Goal: Task Accomplishment & Management: Manage account settings

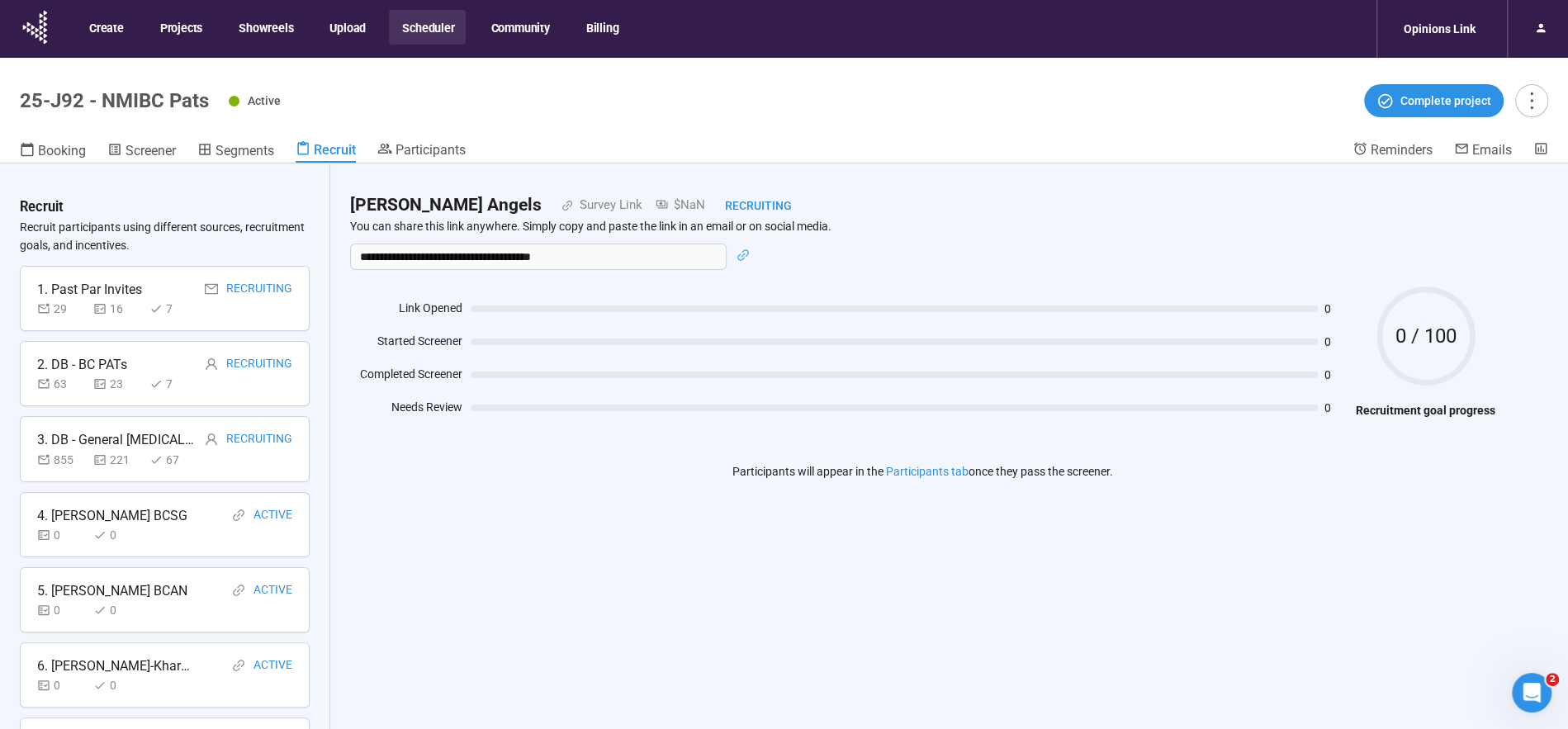
click at [414, 24] on button "Scheduler" at bounding box center [427, 26] width 77 height 34
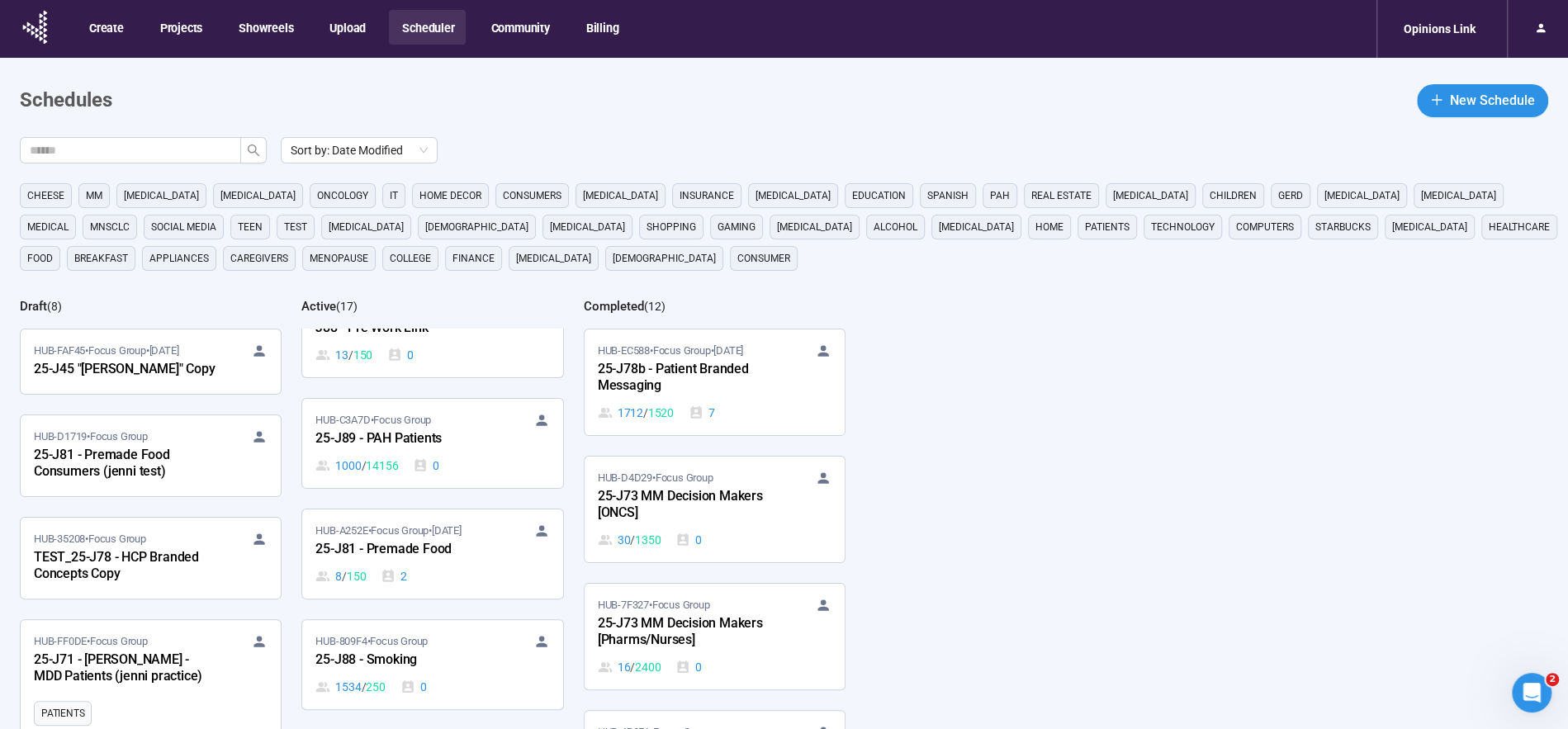
scroll to position [1012, 0]
click at [409, 433] on div "25-J89 - PAH Patients" at bounding box center [406, 437] width 181 height 21
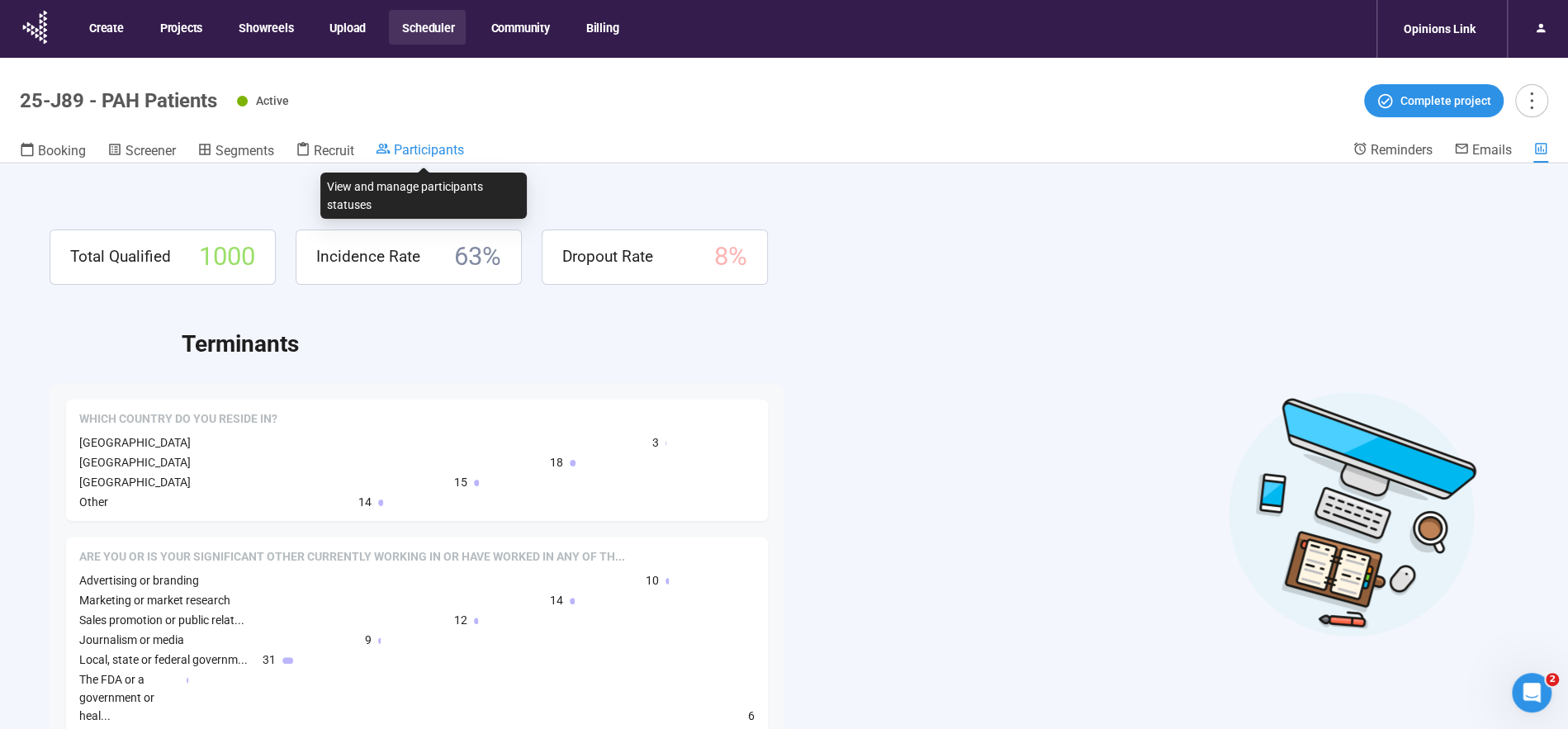
click at [414, 143] on span "Participants" at bounding box center [429, 150] width 70 height 16
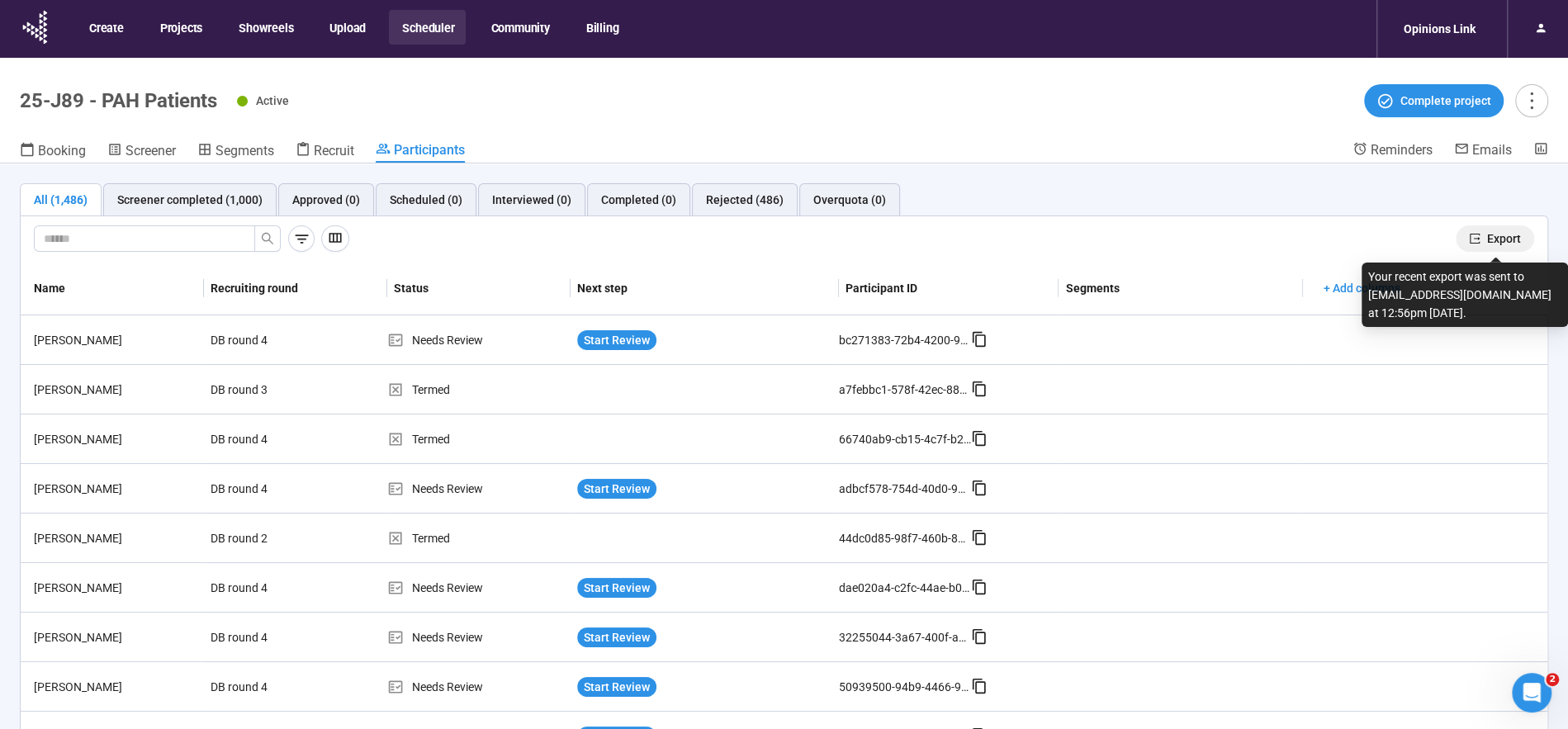
click at [1495, 236] on span "Export" at bounding box center [1504, 239] width 33 height 18
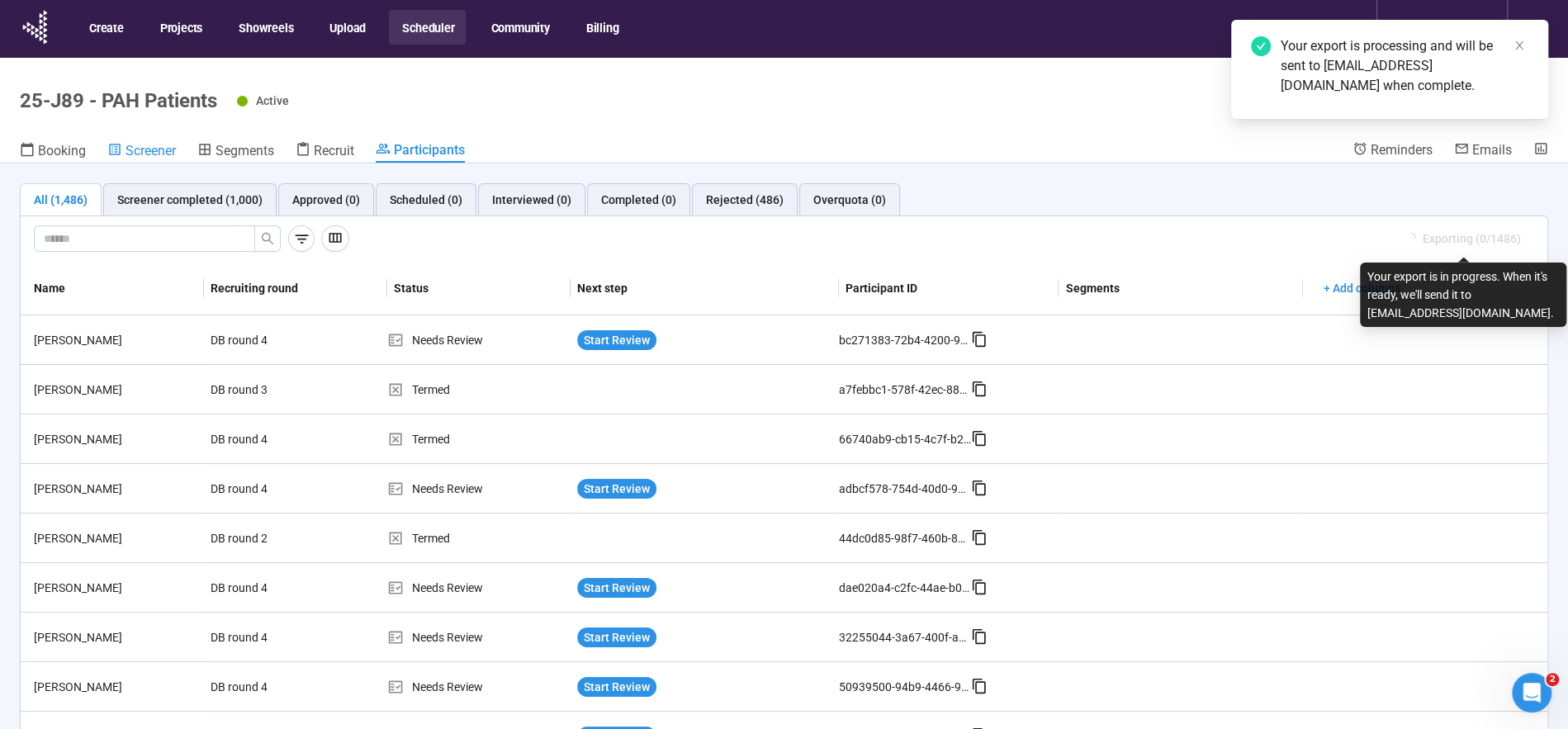
click at [137, 147] on span "Screener" at bounding box center [150, 151] width 50 height 16
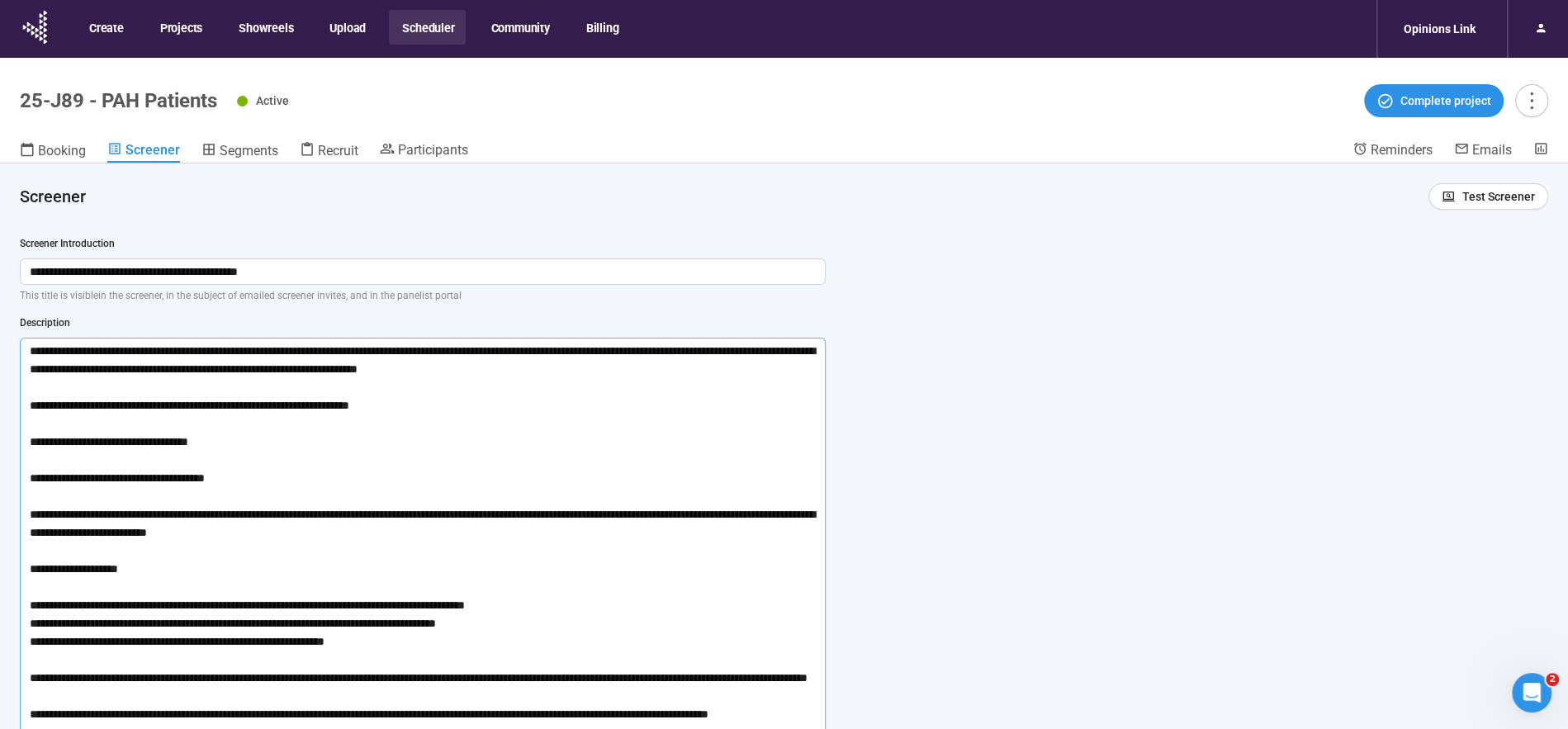
scroll to position [20, 0]
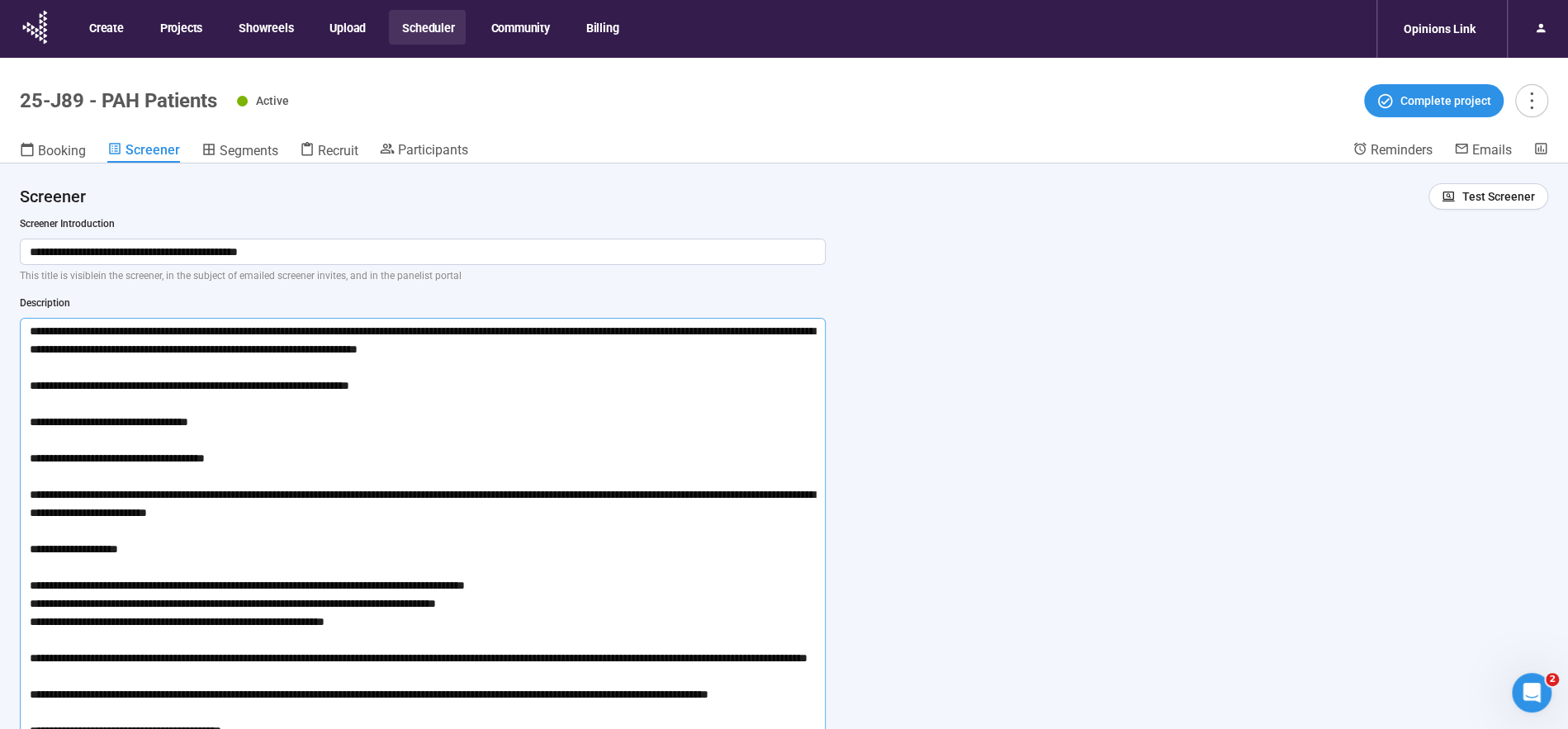
drag, startPoint x: 243, startPoint y: 425, endPoint x: 275, endPoint y: 416, distance: 33.2
click at [245, 425] on textarea at bounding box center [423, 540] width 806 height 444
type textarea "**********"
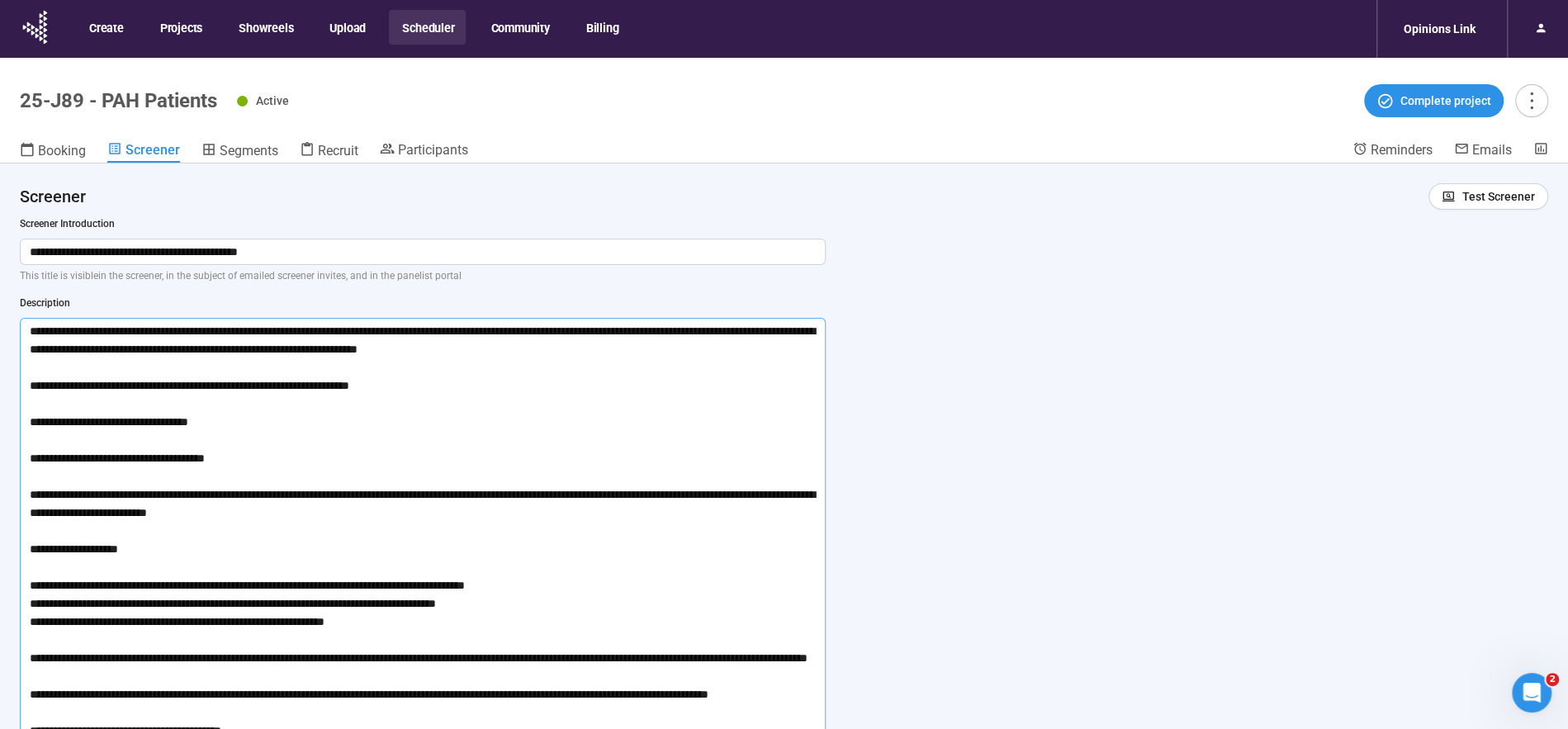
click at [440, 515] on textarea at bounding box center [423, 540] width 806 height 444
type textarea "**********"
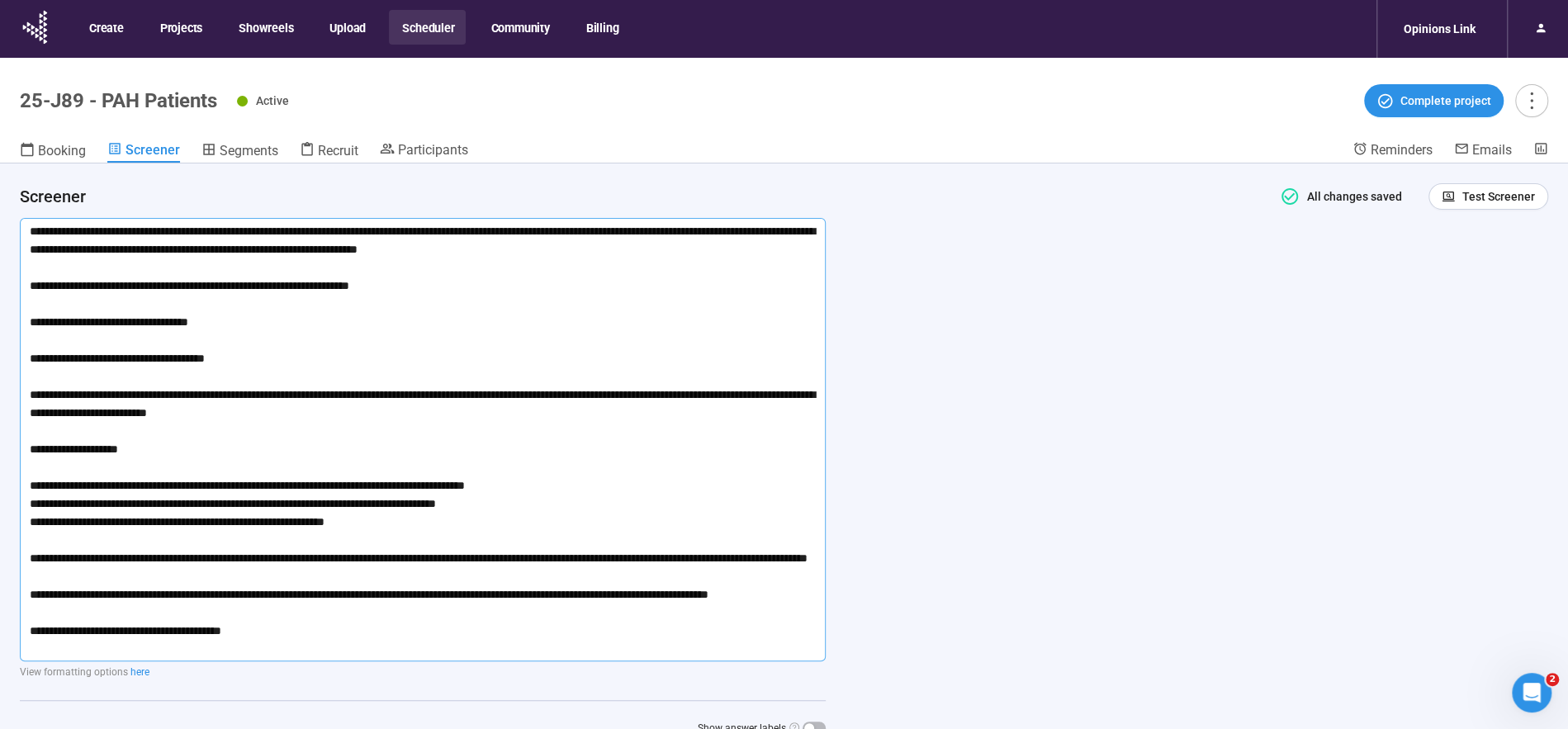
scroll to position [127, 0]
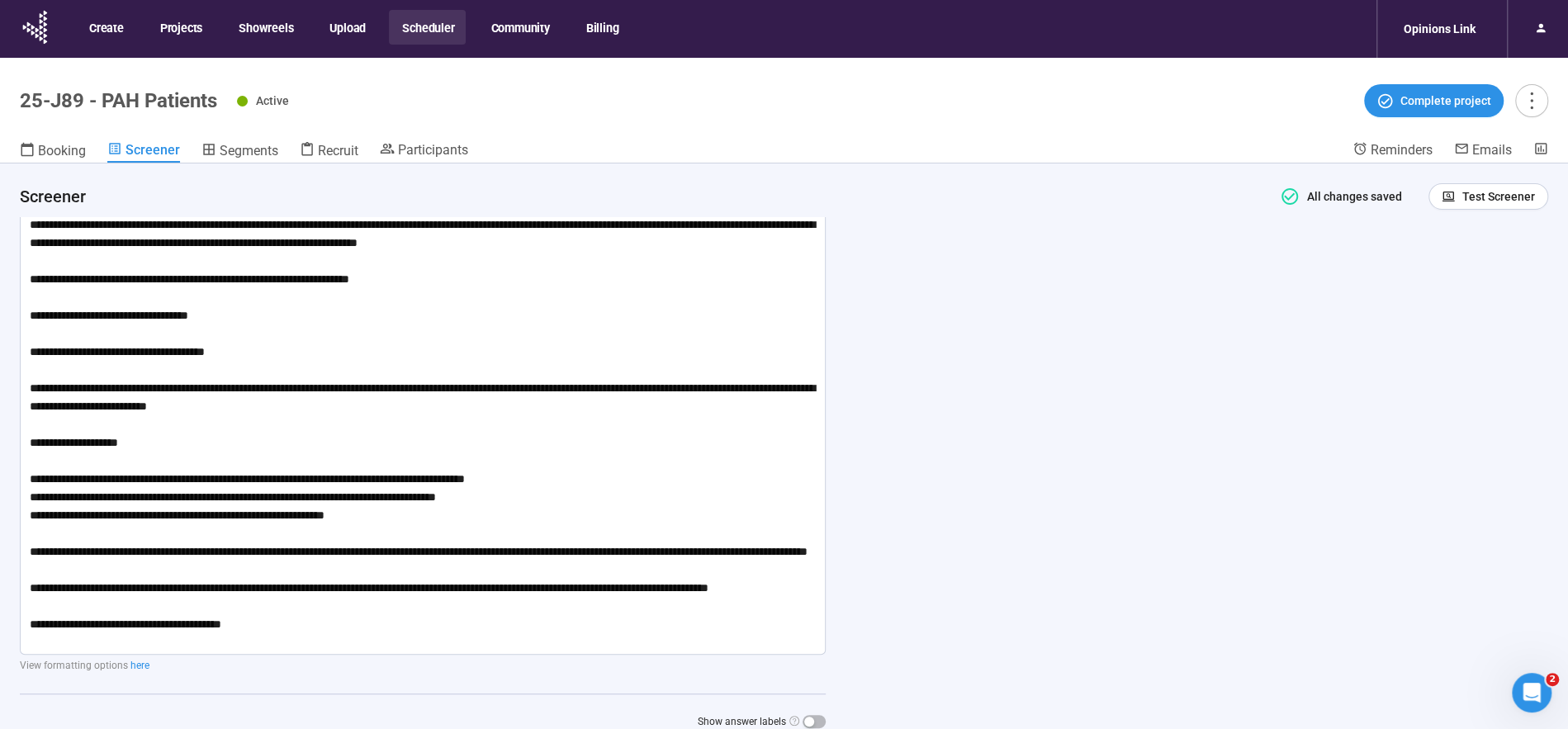
click at [408, 155] on span "Participants" at bounding box center [433, 150] width 70 height 16
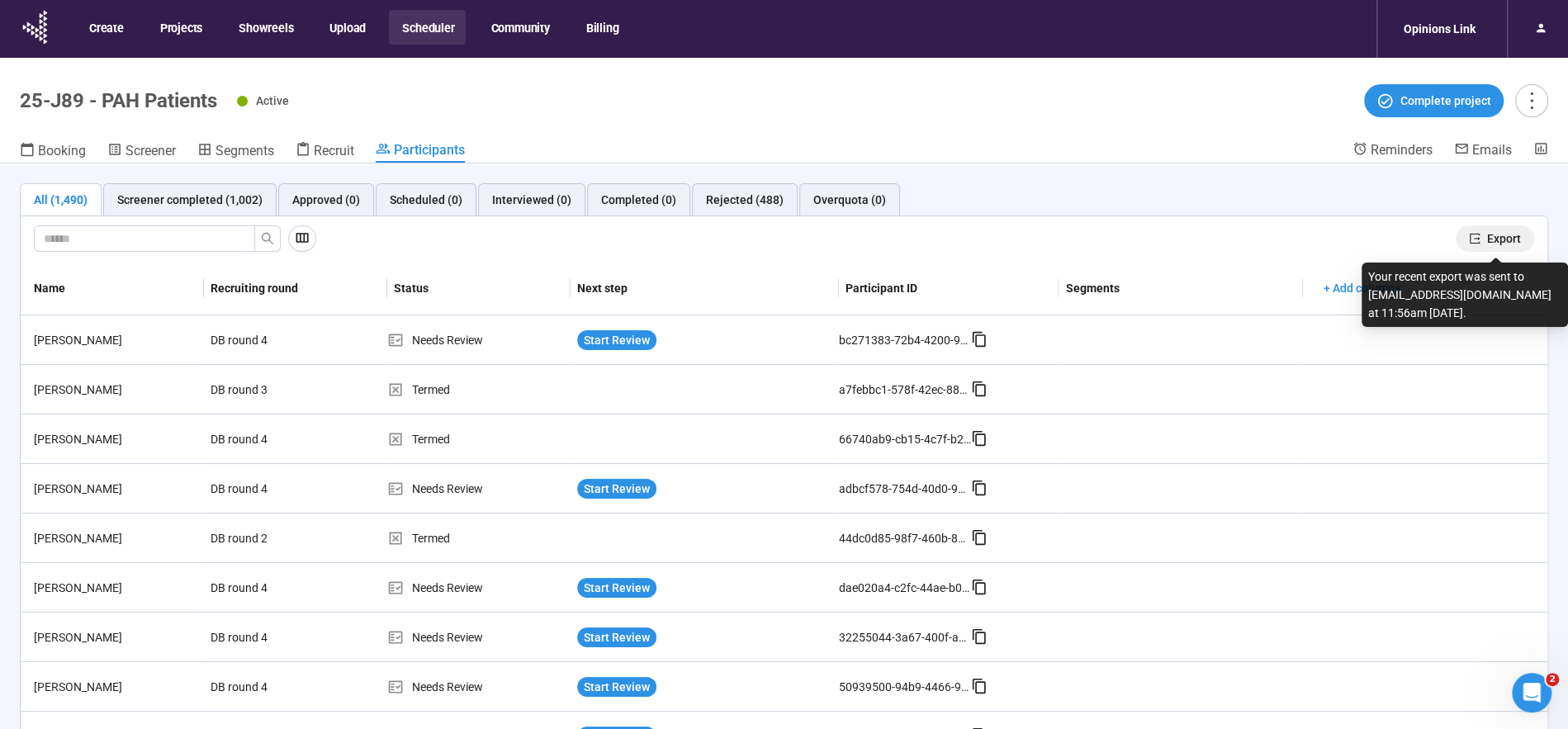
click at [1506, 238] on span "Export" at bounding box center [1504, 239] width 33 height 18
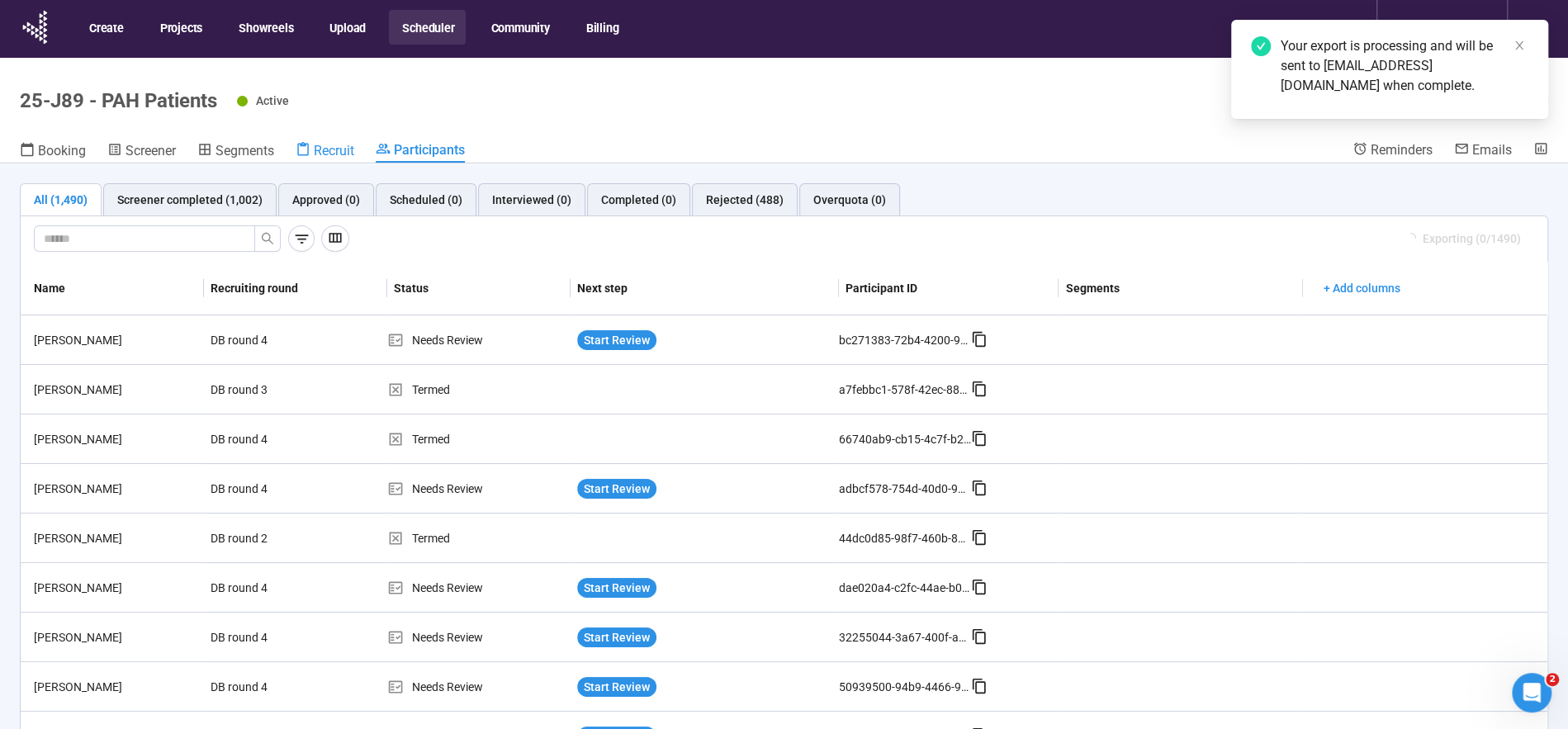
click at [331, 144] on span "Recruit" at bounding box center [334, 151] width 40 height 16
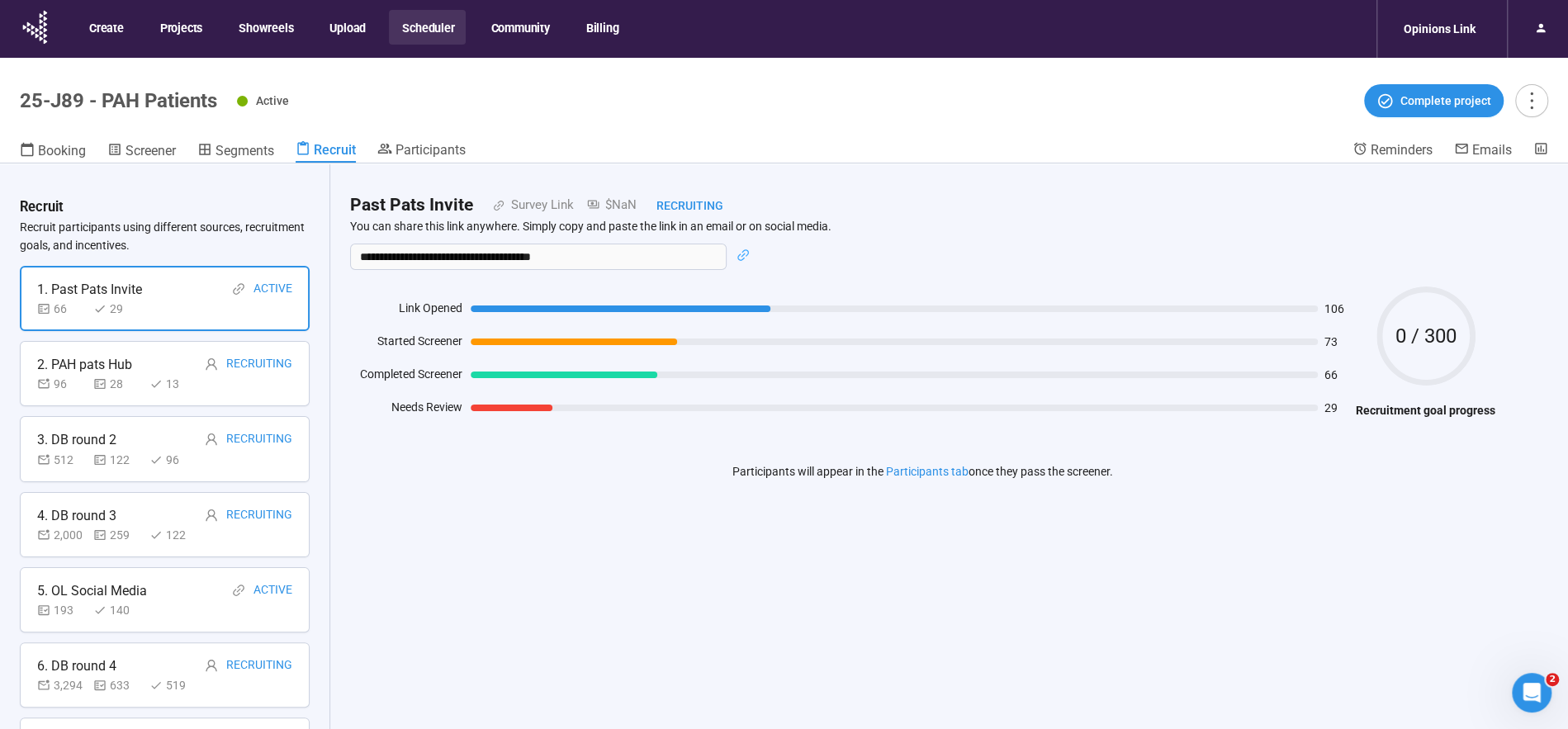
click at [418, 31] on button "Scheduler" at bounding box center [427, 26] width 77 height 34
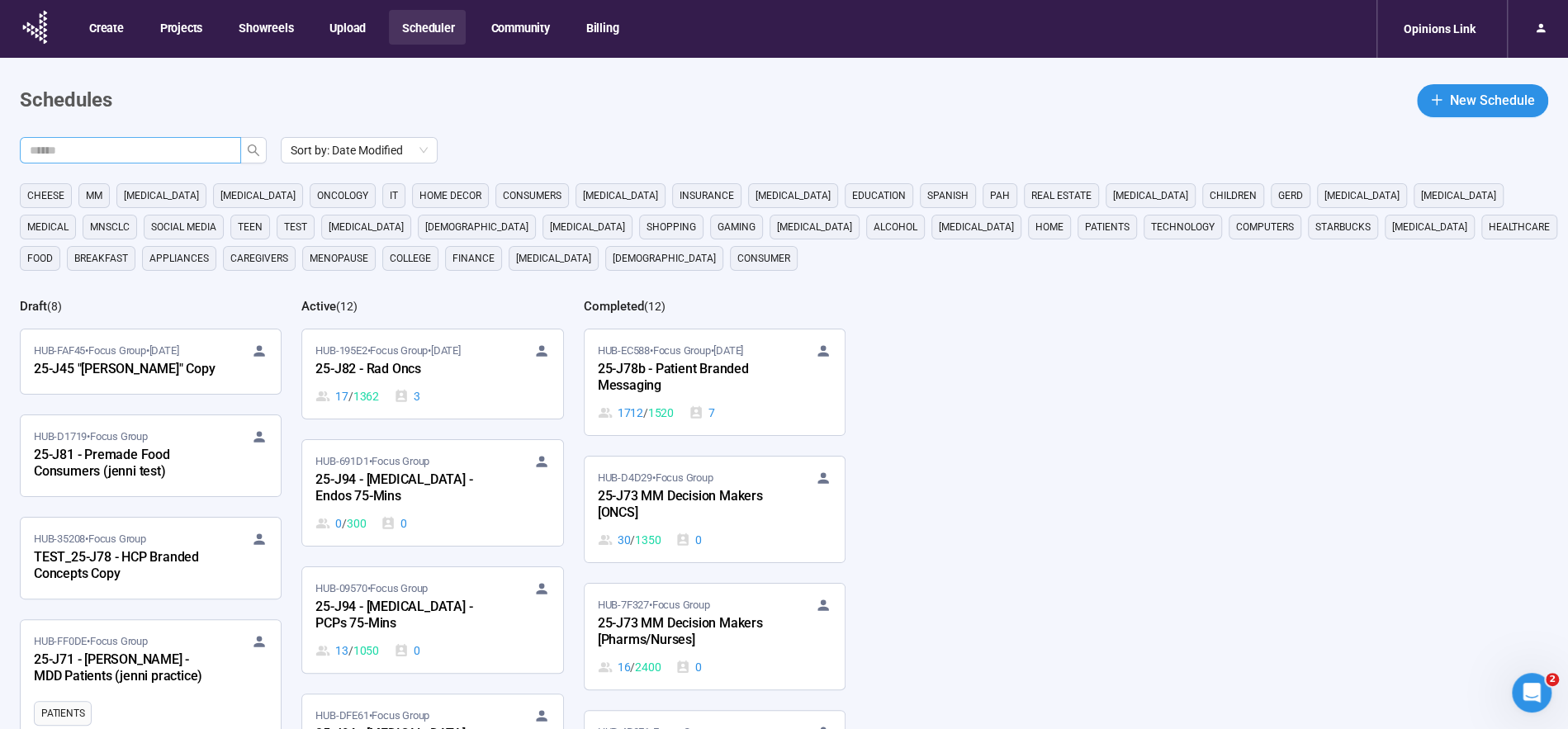
click at [188, 147] on input "text" at bounding box center [124, 150] width 188 height 18
click at [249, 150] on icon "search" at bounding box center [253, 150] width 13 height 13
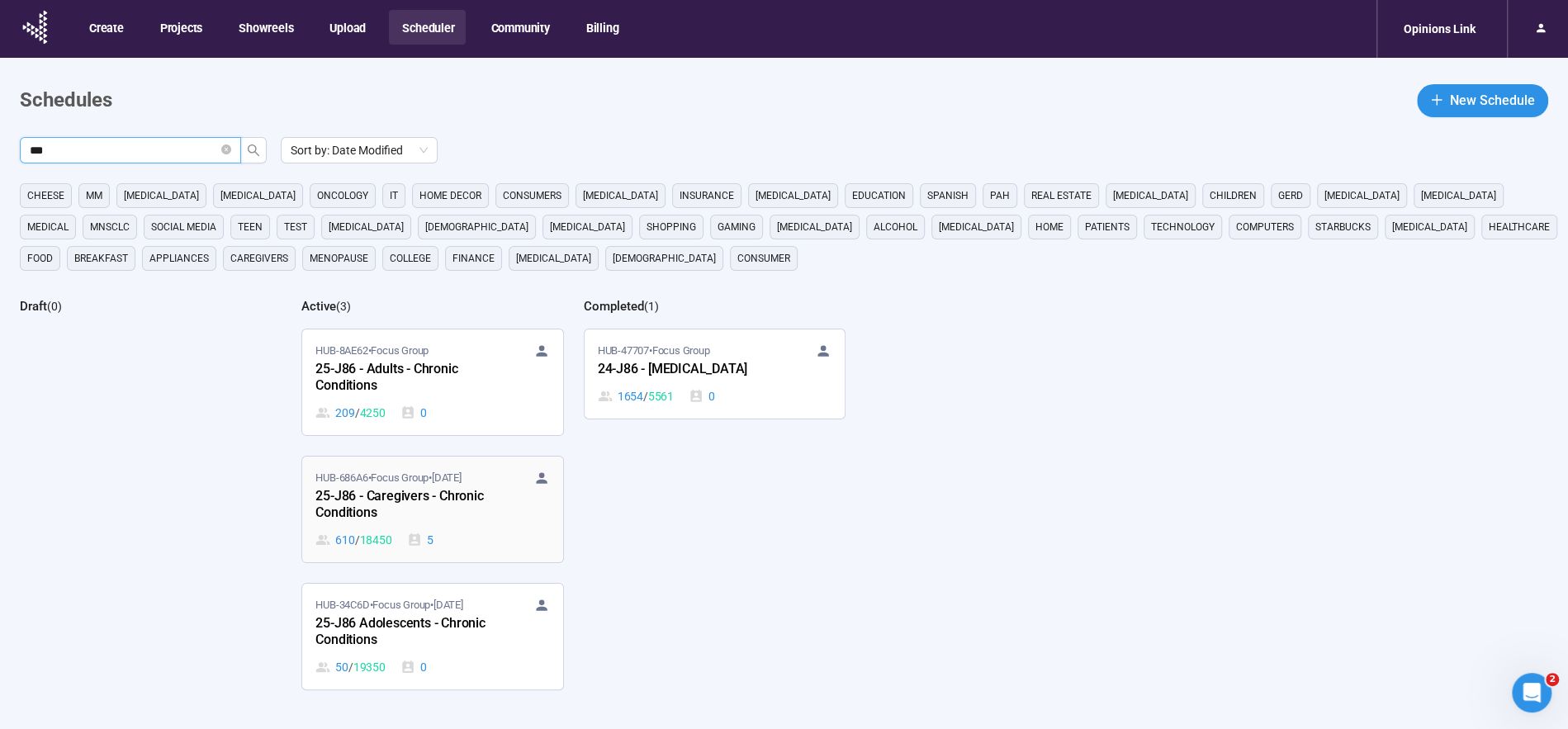
type input "***"
click at [400, 491] on div "25-J86 - Caregivers - Chronic Conditions" at bounding box center [406, 505] width 181 height 38
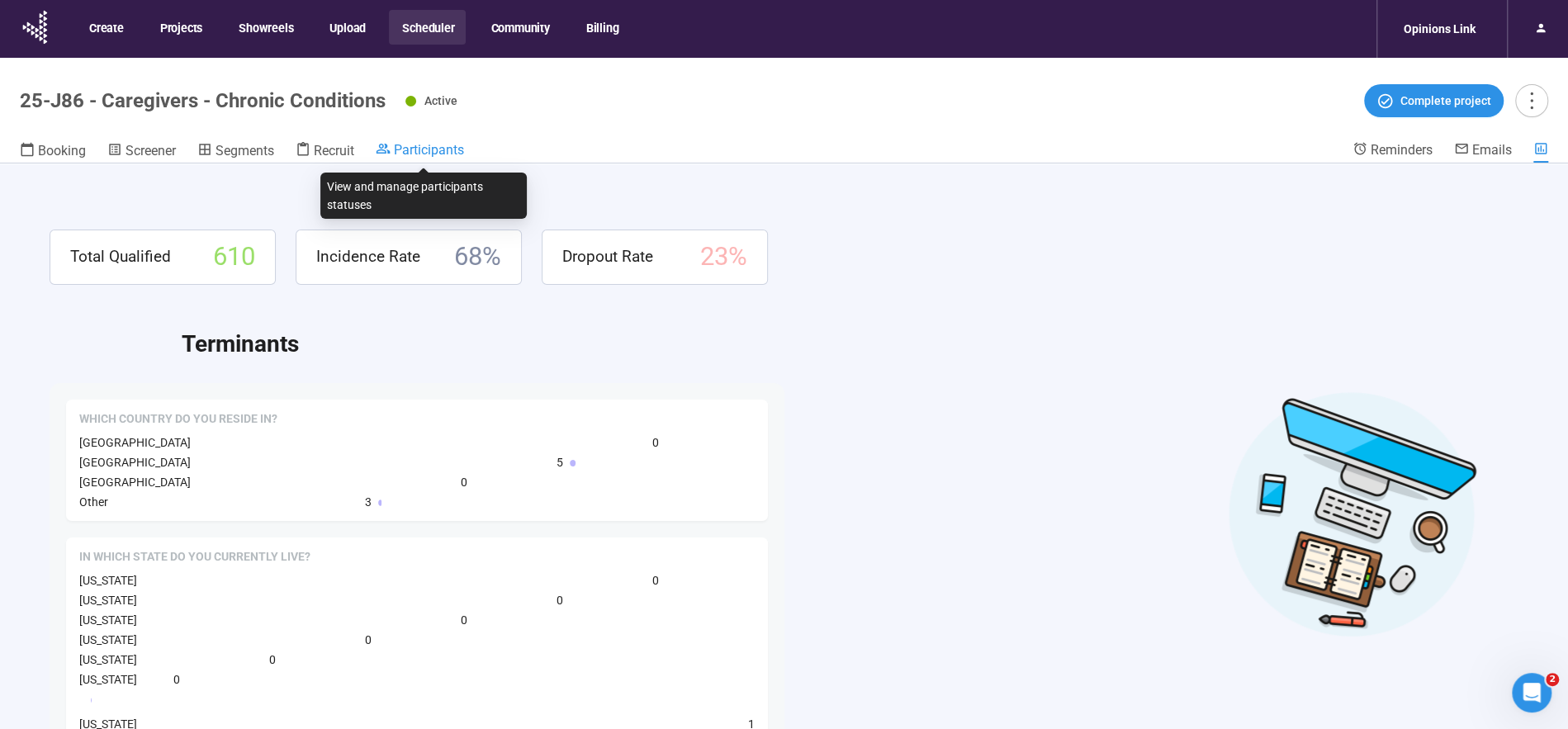
click at [424, 150] on span "Participants" at bounding box center [429, 150] width 70 height 16
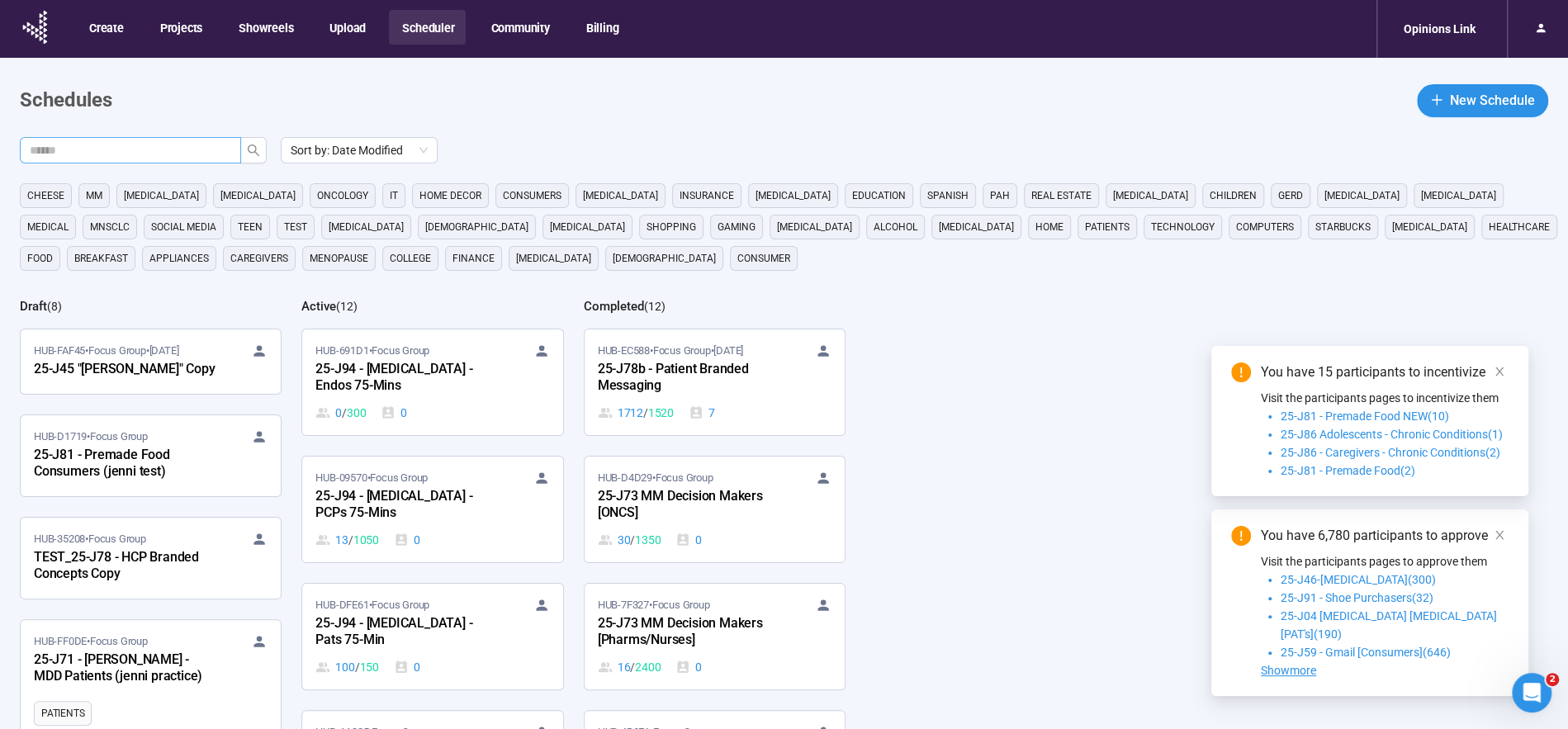
click at [142, 150] on input "text" at bounding box center [124, 150] width 188 height 18
type input "***"
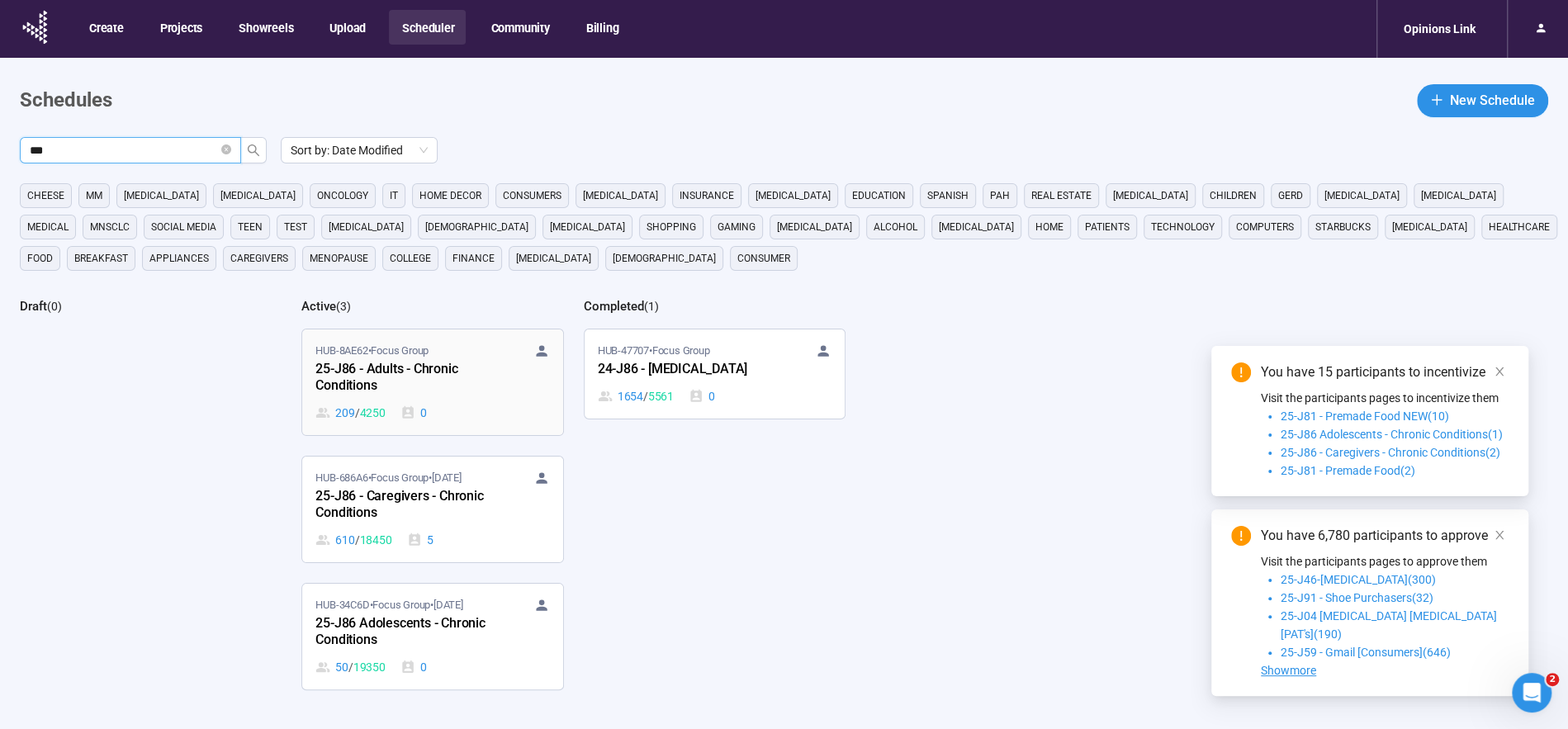
click at [405, 367] on div "25-J86 - Adults - Chronic Conditions" at bounding box center [406, 378] width 181 height 38
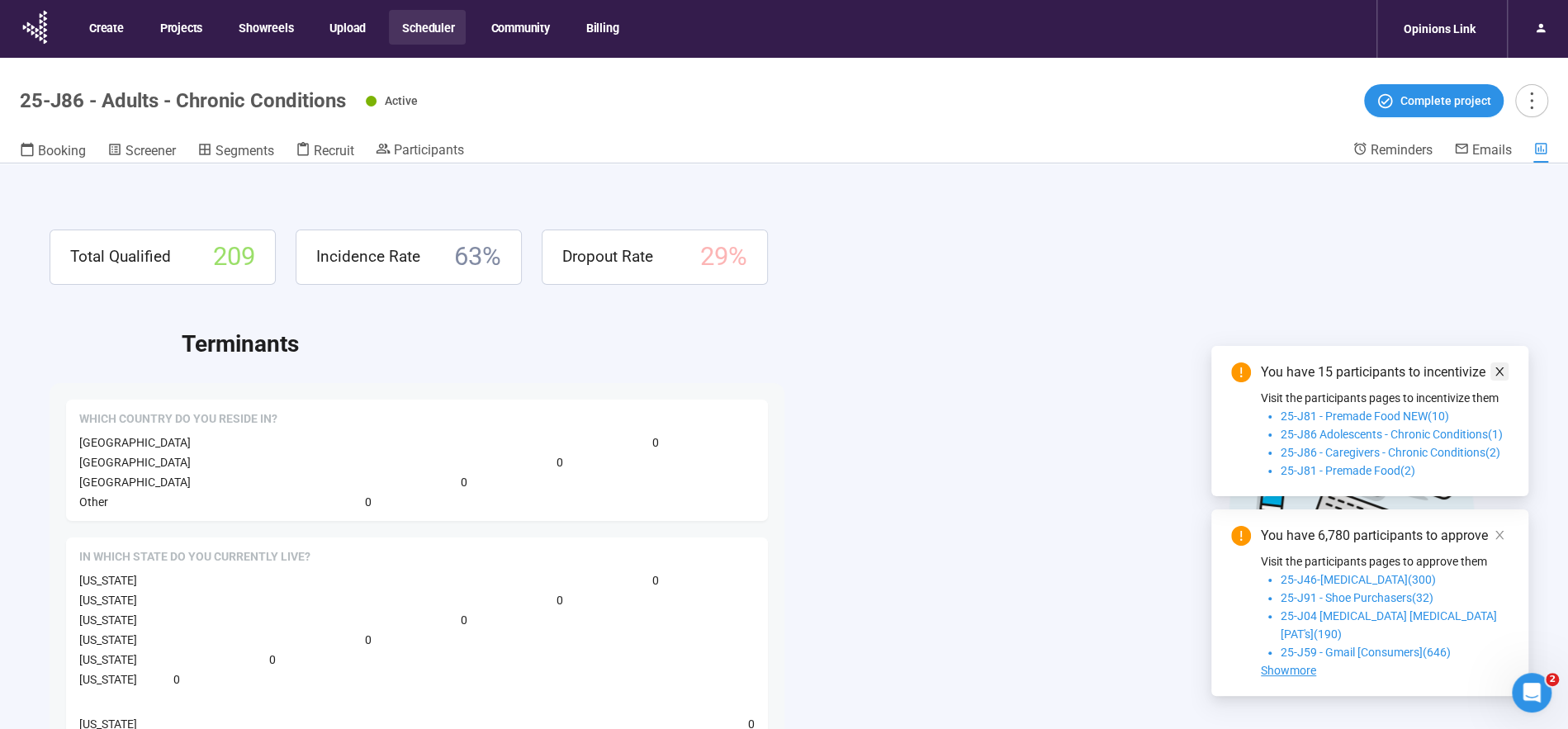
click at [1498, 376] on icon "close" at bounding box center [1498, 371] width 8 height 8
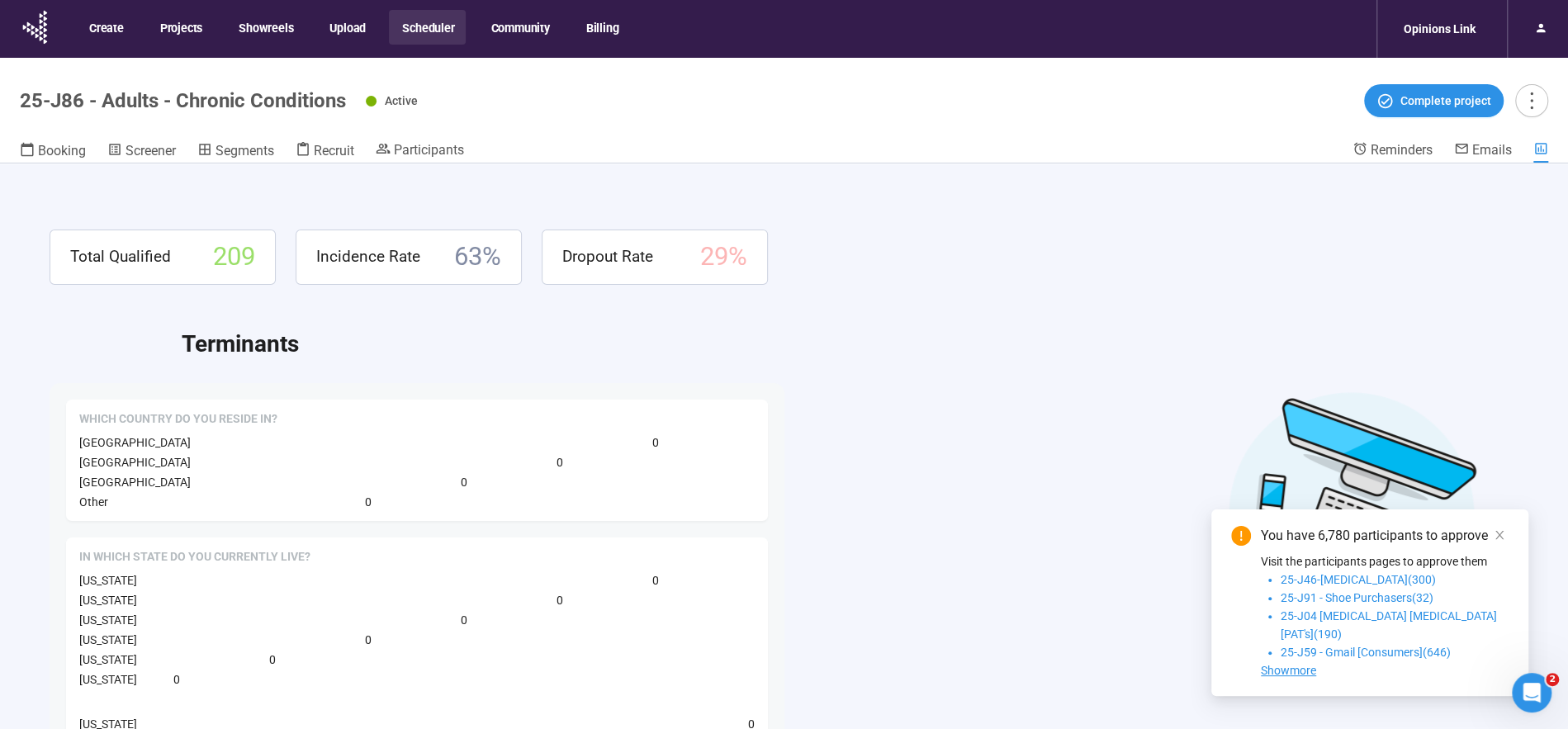
click at [1499, 541] on icon "close" at bounding box center [1498, 534] width 11 height 11
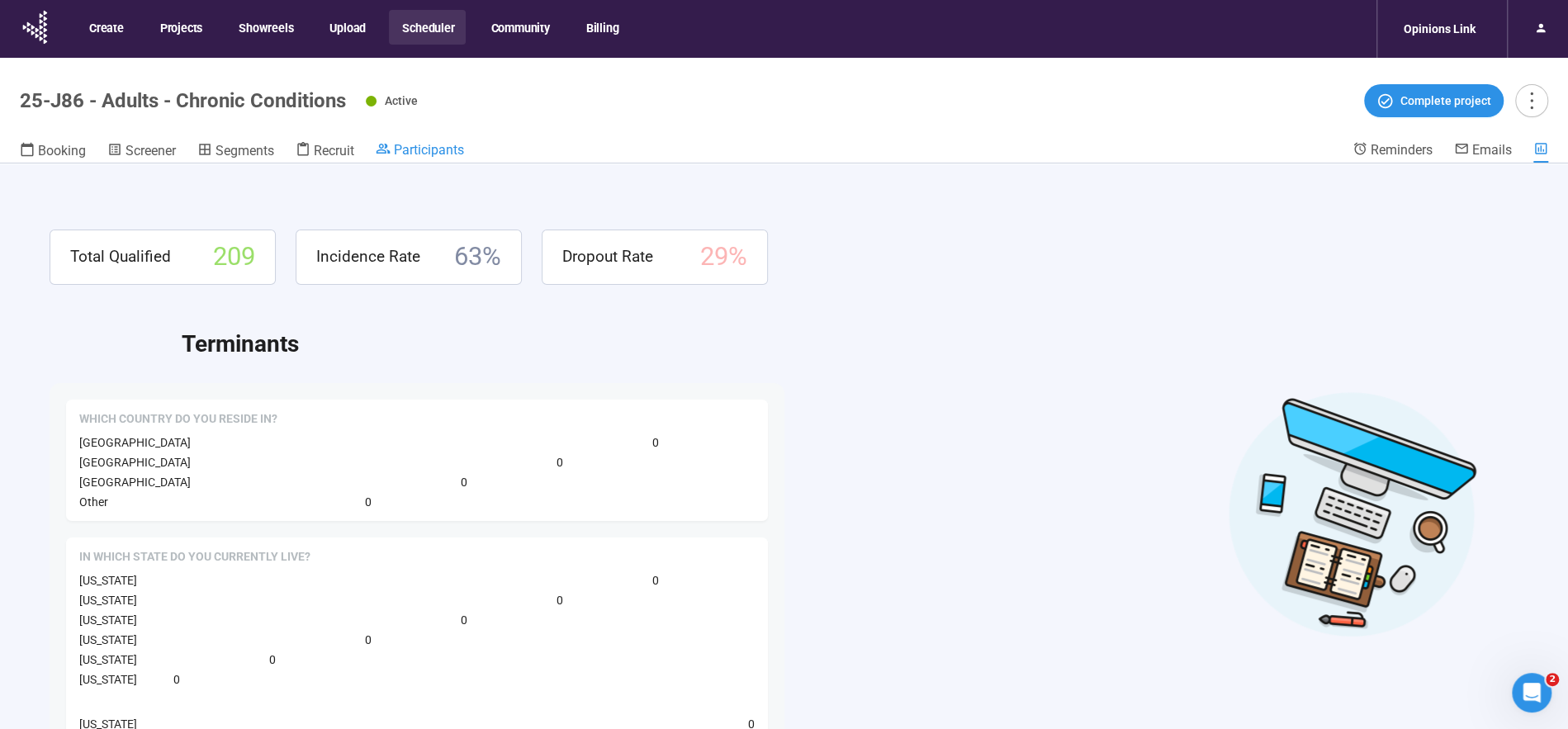
click at [394, 151] on div "Participants" at bounding box center [420, 149] width 88 height 17
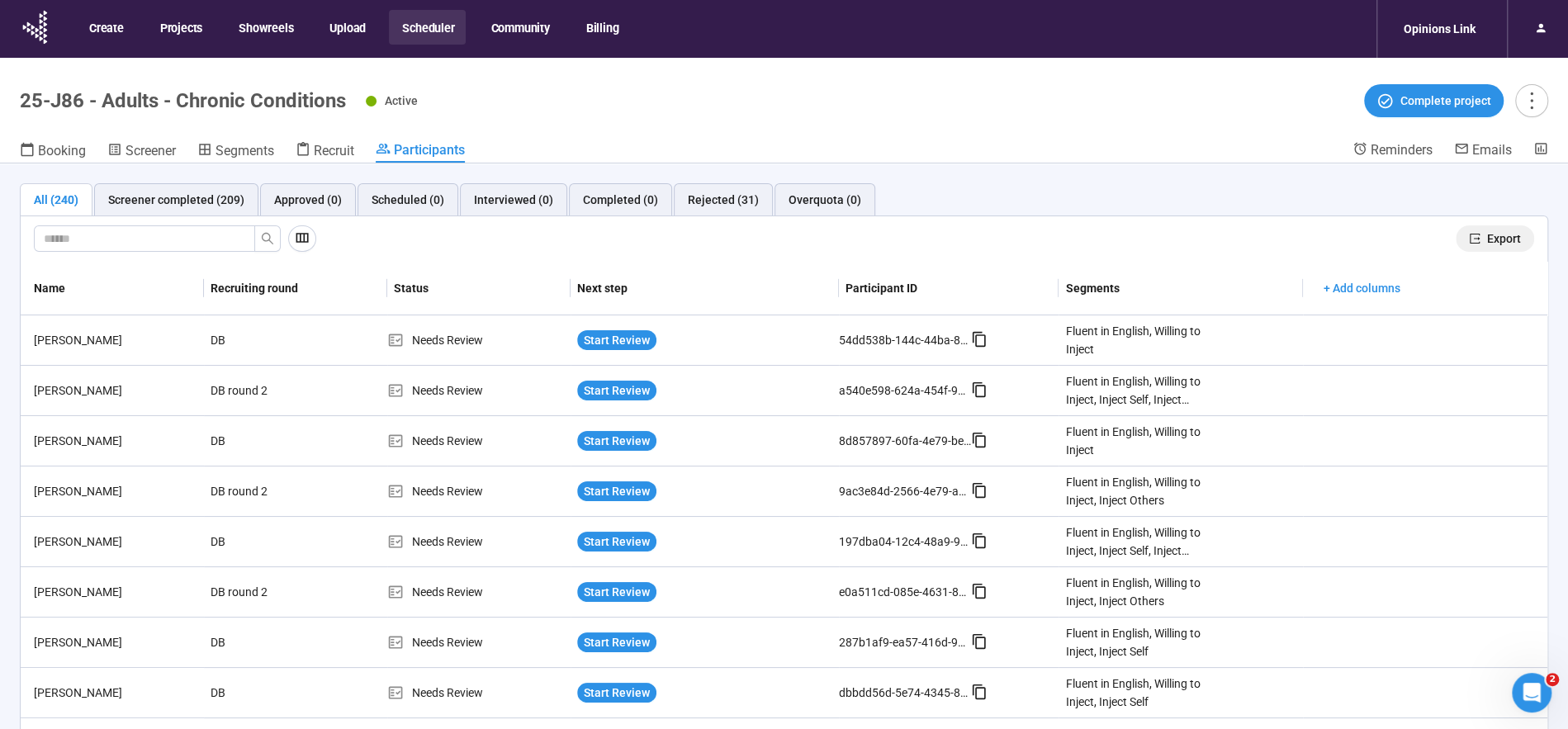
click at [1509, 233] on span "Export" at bounding box center [1504, 239] width 33 height 18
click at [421, 26] on button "Scheduler" at bounding box center [427, 26] width 77 height 34
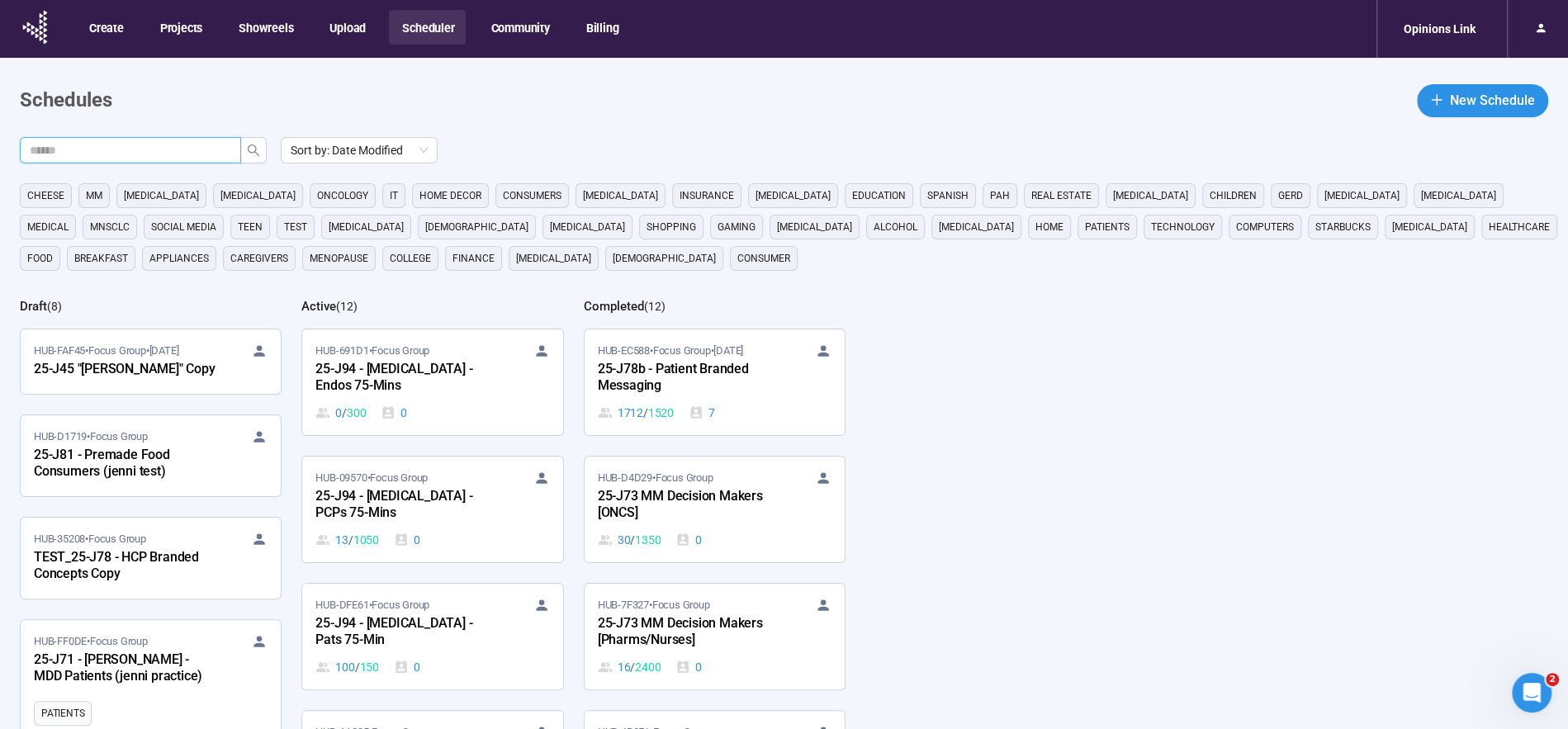
click at [171, 148] on input "text" at bounding box center [124, 150] width 188 height 18
click at [253, 155] on icon "search" at bounding box center [253, 150] width 13 height 13
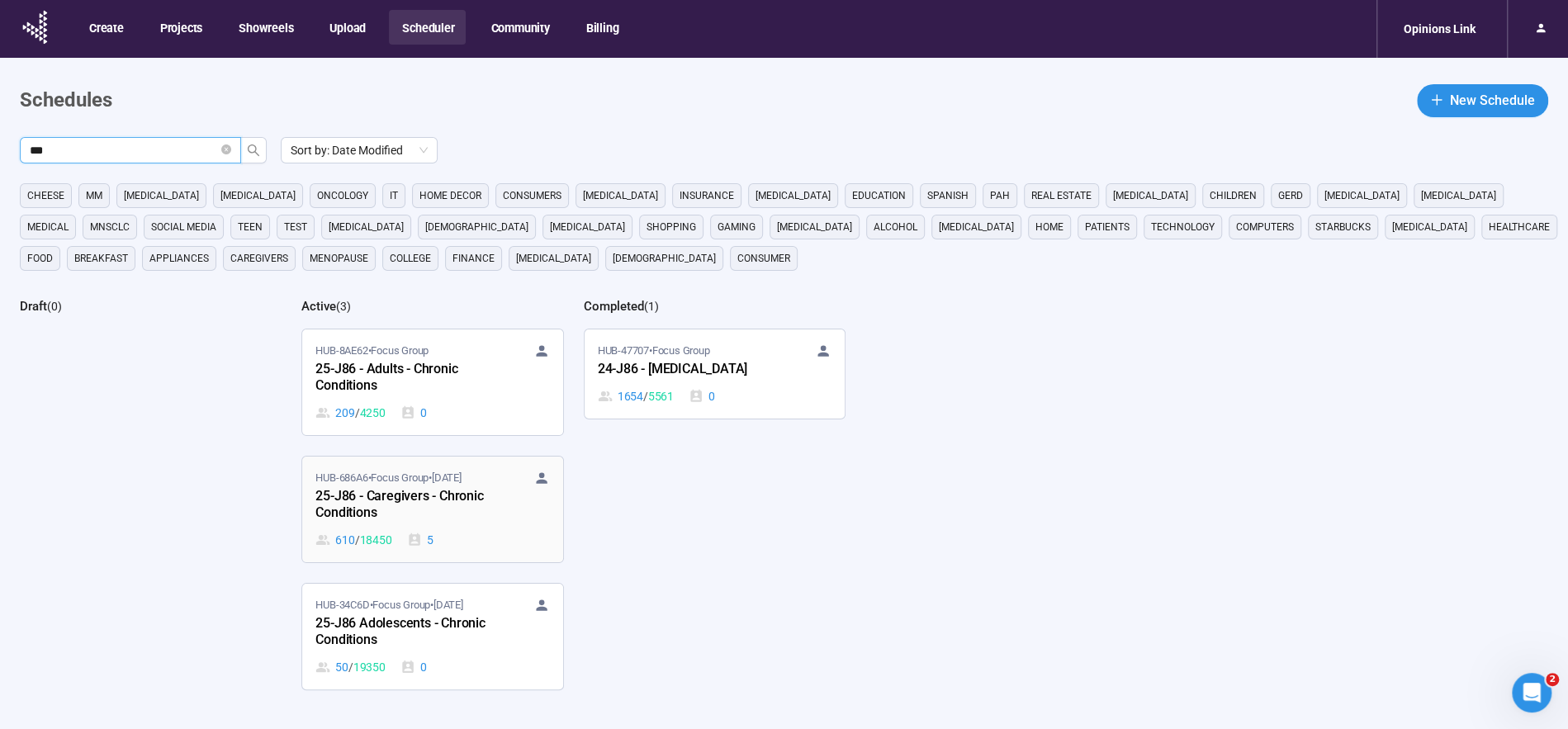
type input "***"
click at [427, 498] on div "25-J86 - Caregivers - Chronic Conditions" at bounding box center [406, 505] width 181 height 38
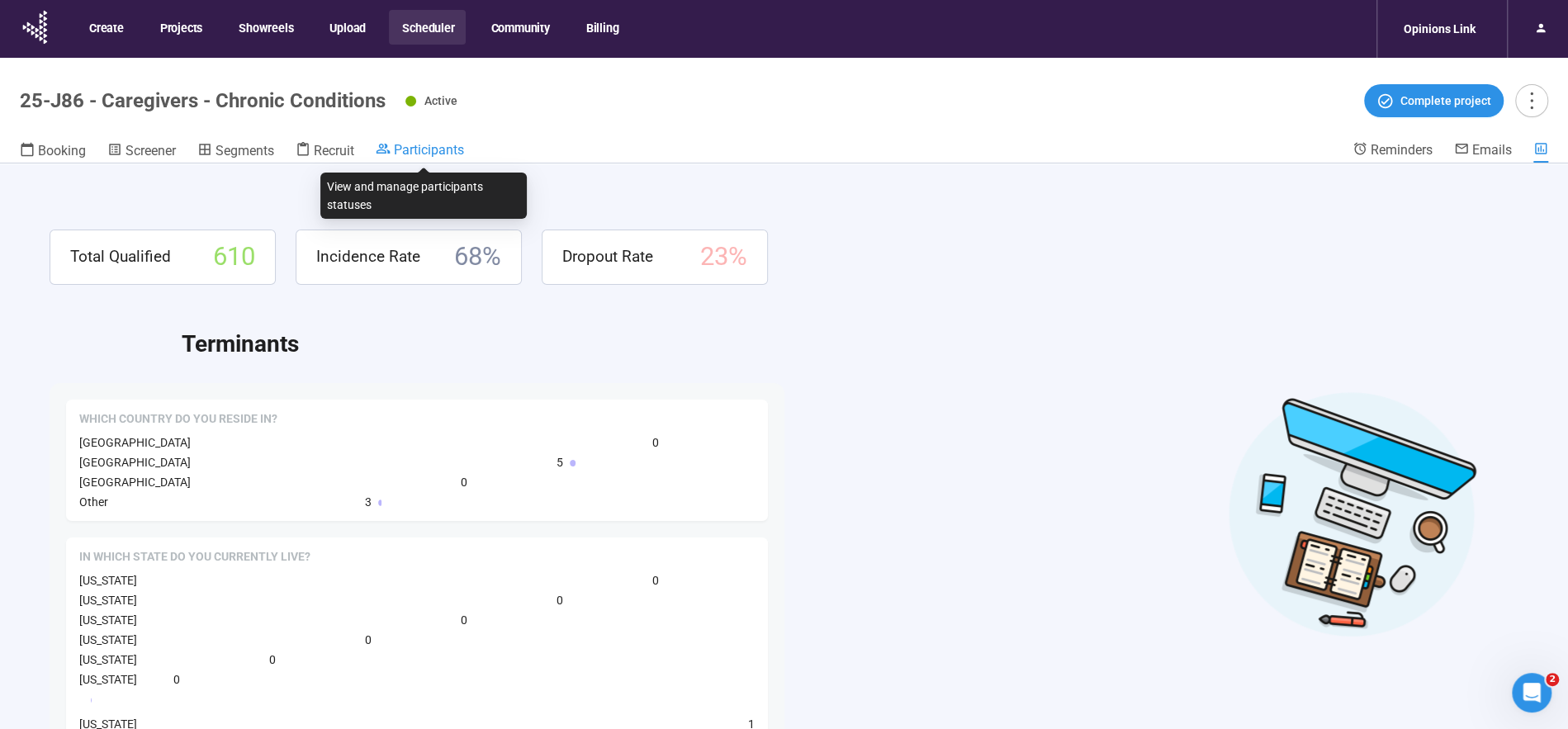
drag, startPoint x: 428, startPoint y: 145, endPoint x: 465, endPoint y: 145, distance: 37.0
click at [428, 145] on span "Participants" at bounding box center [429, 150] width 70 height 16
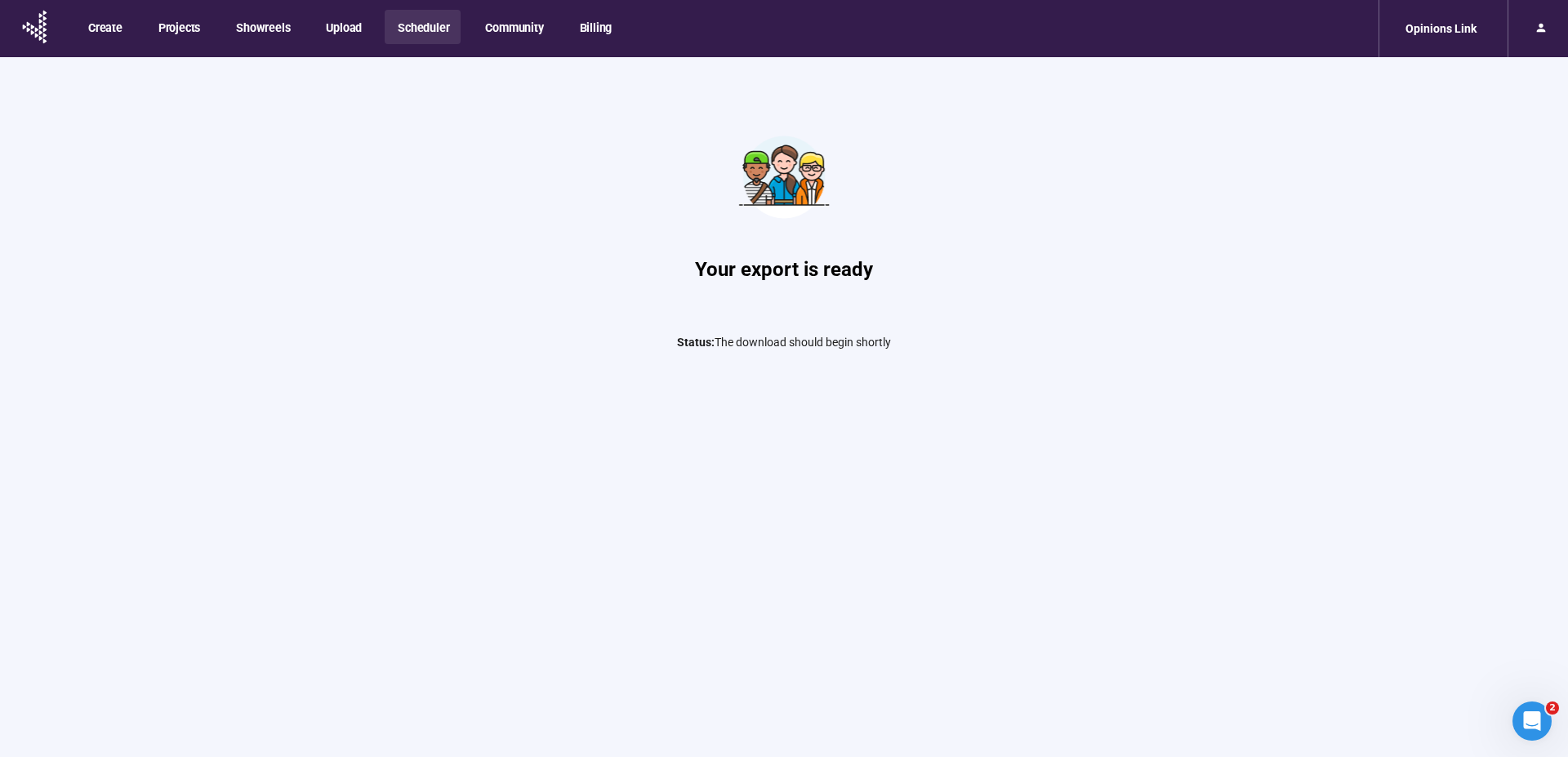
click at [407, 30] on button "Scheduler" at bounding box center [422, 26] width 76 height 34
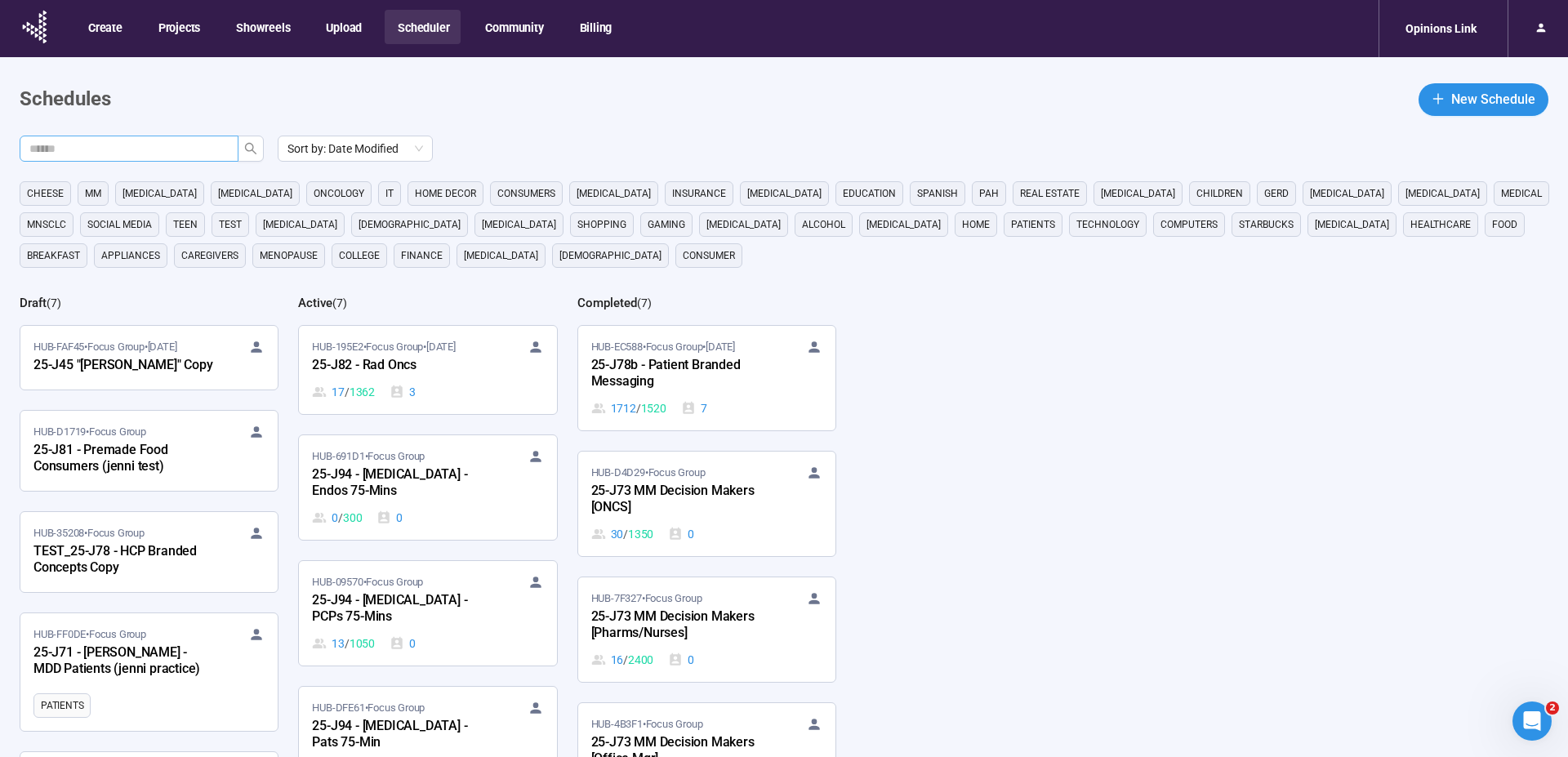
click at [209, 150] on input "text" at bounding box center [123, 148] width 186 height 18
type input "***"
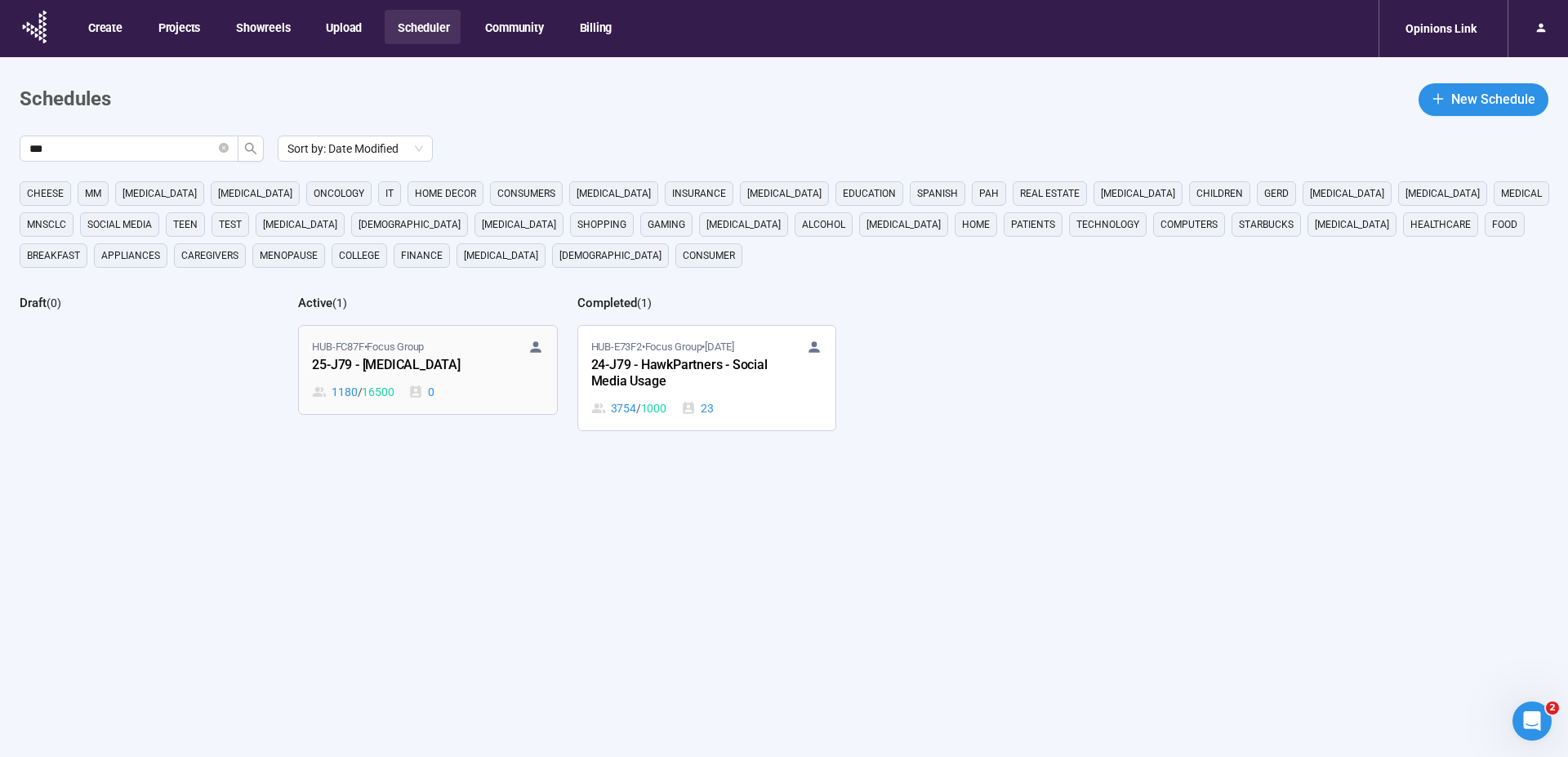
click at [395, 361] on div "25-J79 - Cancer" at bounding box center [401, 365] width 179 height 21
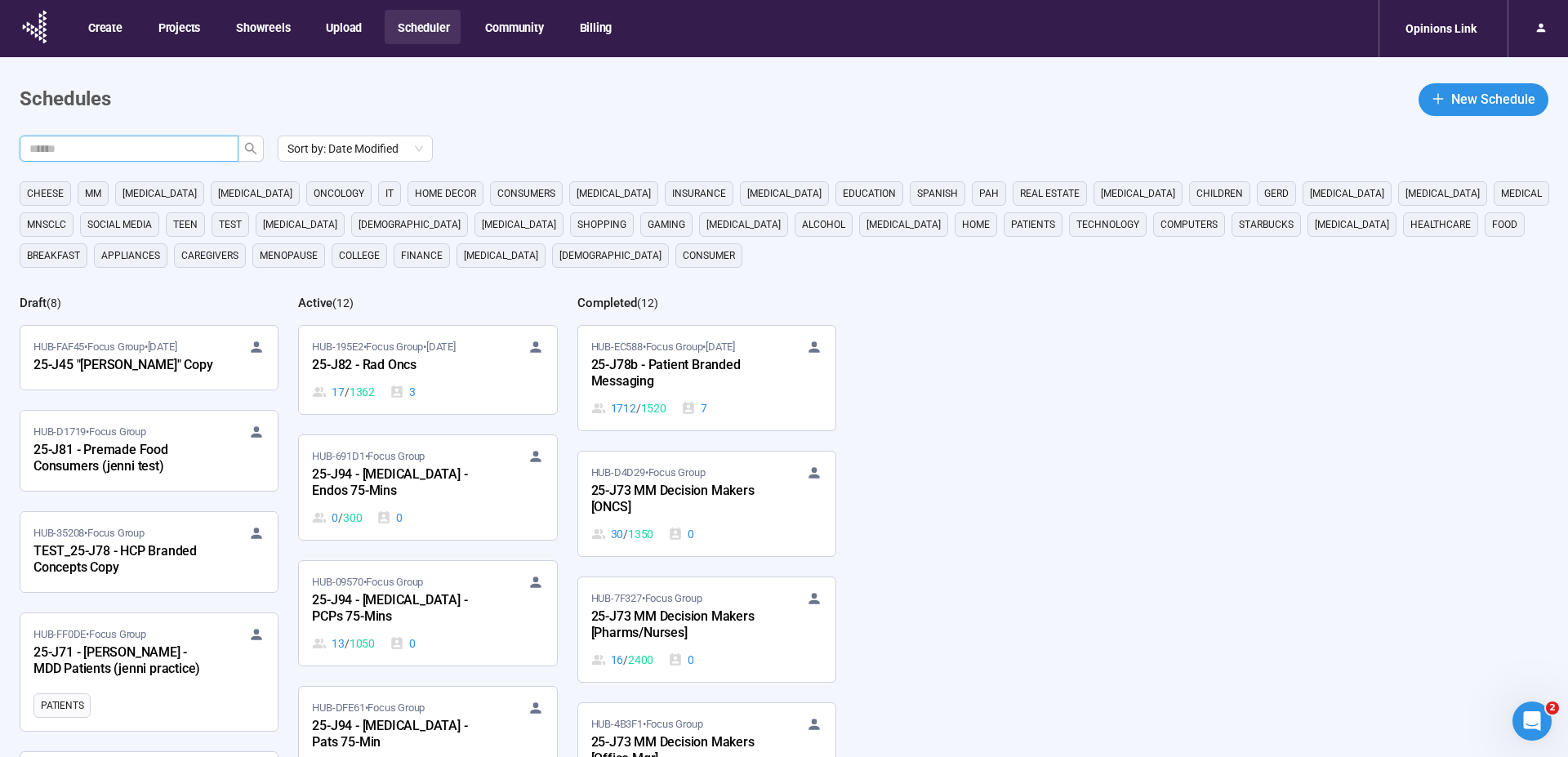
click at [179, 149] on input "text" at bounding box center [123, 148] width 186 height 18
type input "***"
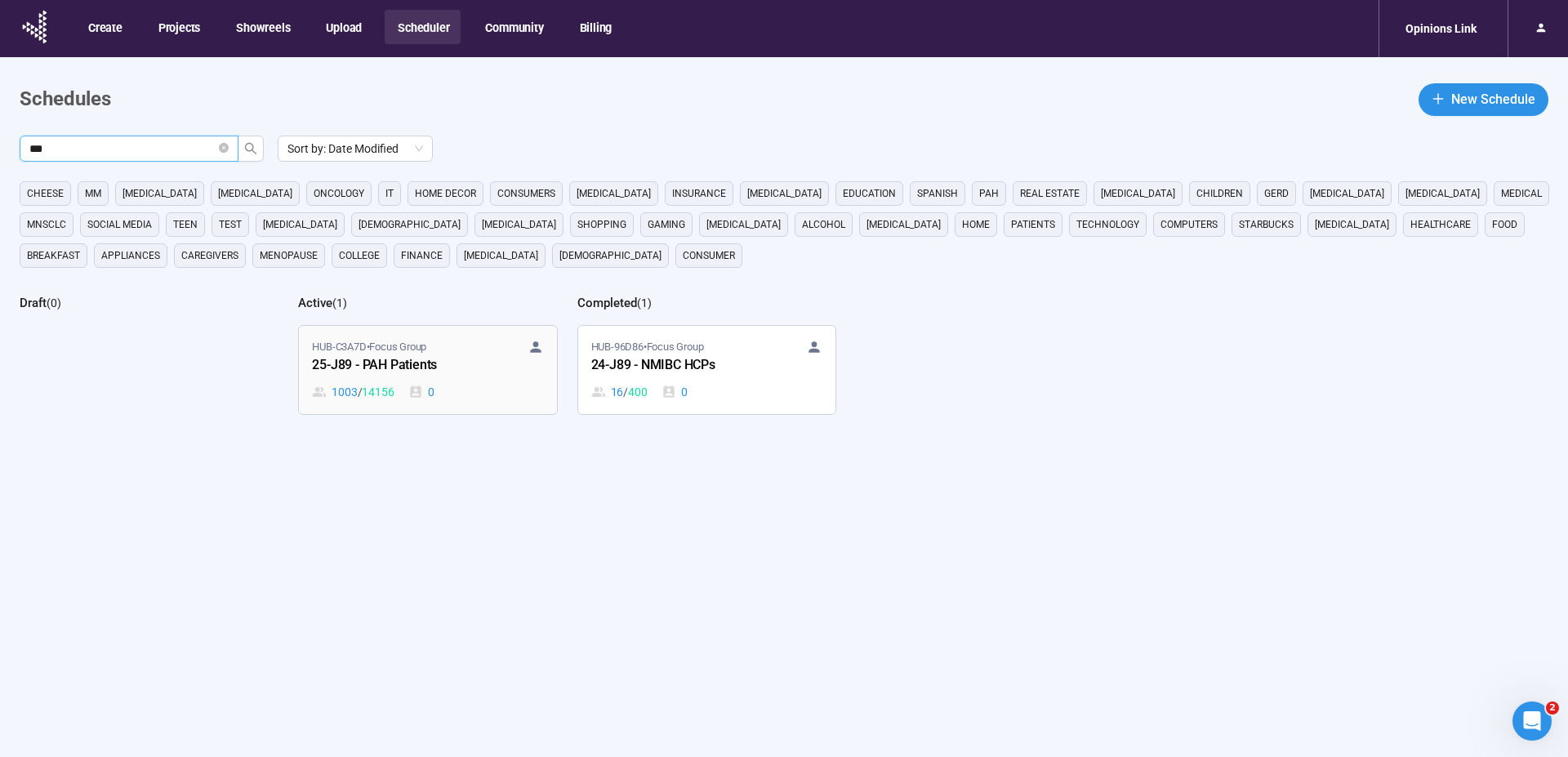
click at [375, 361] on div "25-J89 - PAH Patients" at bounding box center [401, 365] width 179 height 21
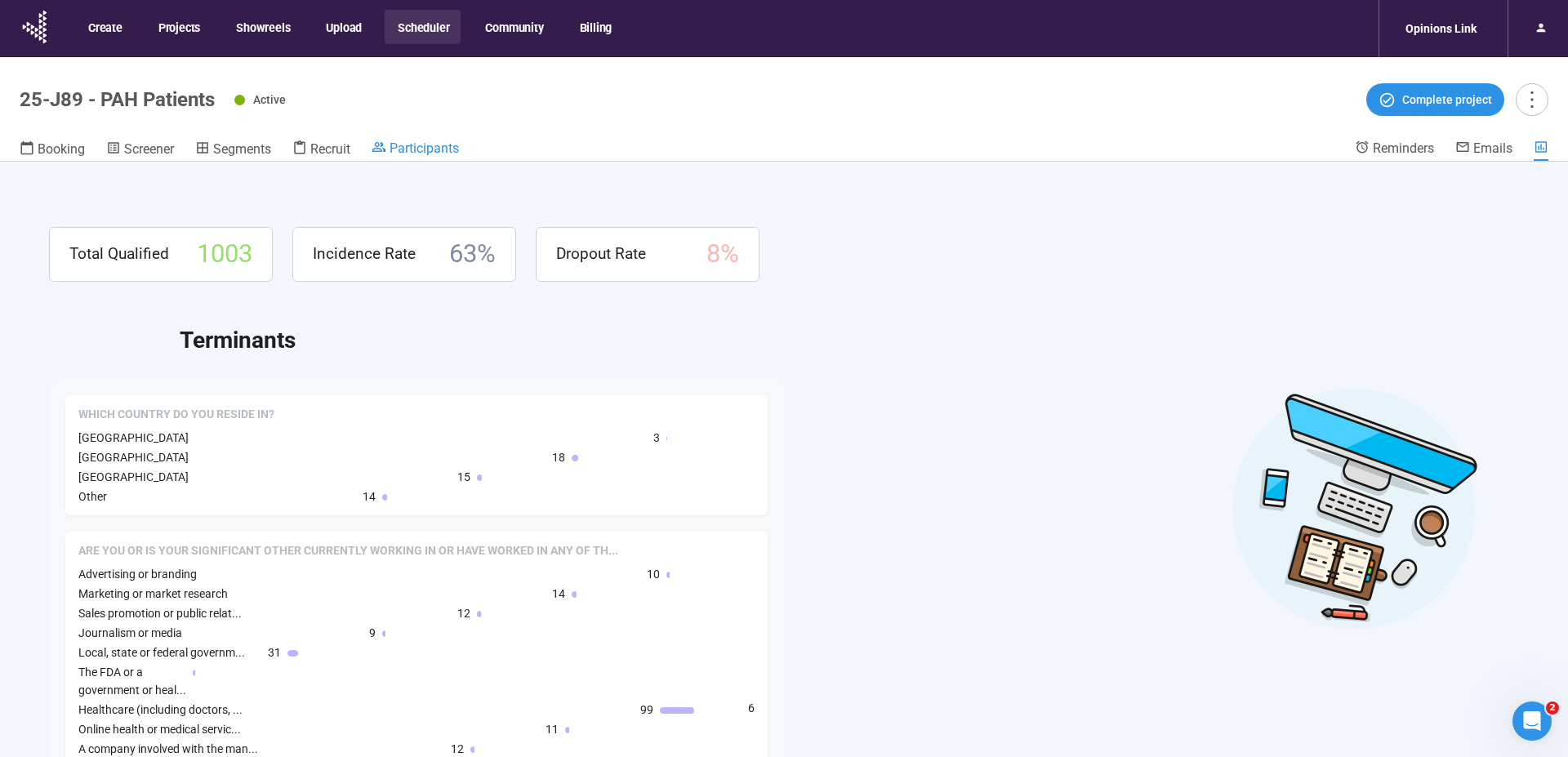
drag, startPoint x: 407, startPoint y: 137, endPoint x: 452, endPoint y: 147, distance: 46.1
click at [407, 137] on header "25-J89 - PAH Patients Active Complete project Booking Screener Segments Recruit…" at bounding box center [784, 110] width 1568 height 104
click at [452, 147] on span "Participants" at bounding box center [425, 148] width 70 height 16
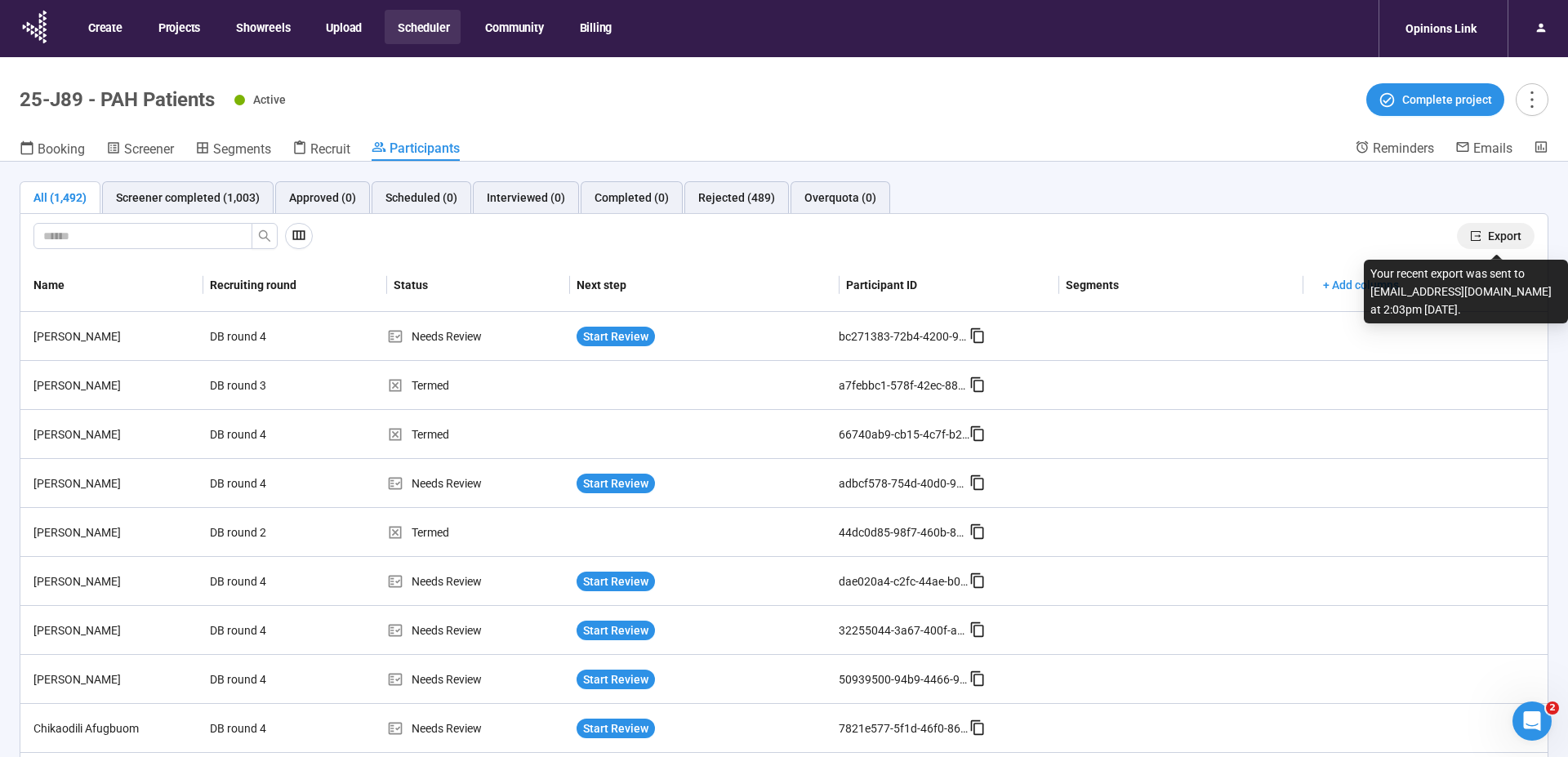
click at [1489, 233] on span "Export" at bounding box center [1504, 236] width 33 height 18
